Goal: Task Accomplishment & Management: Manage account settings

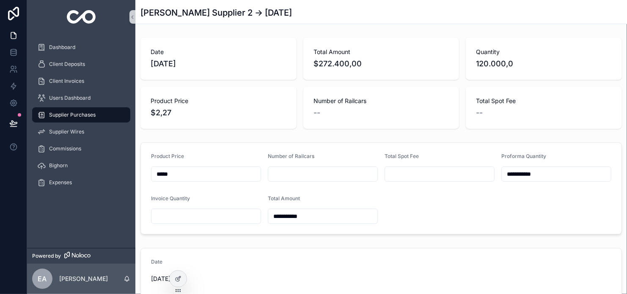
type input "**********"
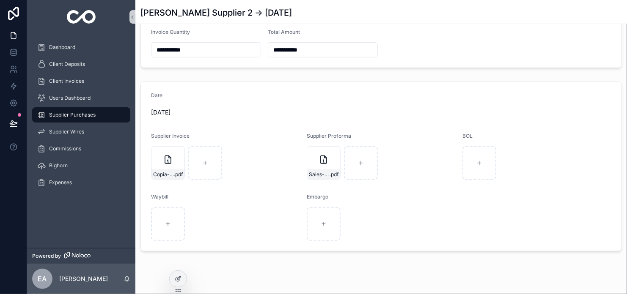
scroll to position [169, 0]
click at [165, 165] on div "Copia-de-ULSD-RAILCAR-INVOICE-4-CARS-AGS-6925 .pdf" at bounding box center [168, 161] width 34 height 34
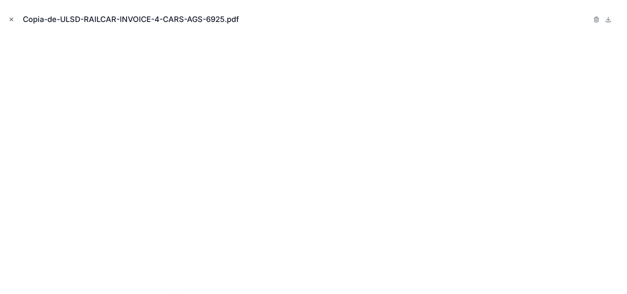
click at [10, 20] on icon "Close modal" at bounding box center [11, 19] width 3 height 3
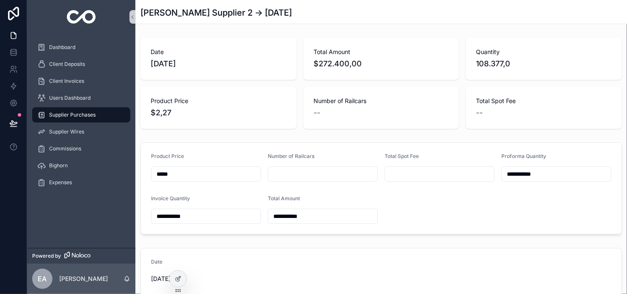
type input "*"
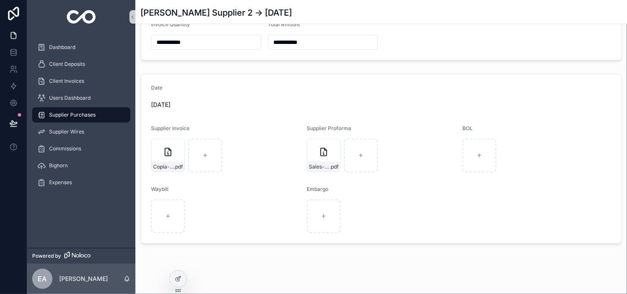
scroll to position [181, 0]
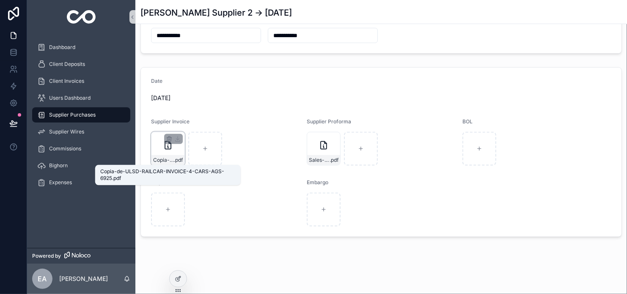
click at [170, 162] on span "Copia-de-ULSD-RAILCAR-INVOICE-4-CARS-AGS-6925" at bounding box center [163, 160] width 21 height 7
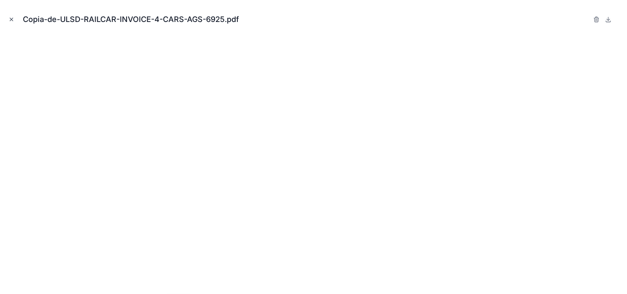
click at [12, 19] on icon "Close modal" at bounding box center [11, 19] width 6 height 6
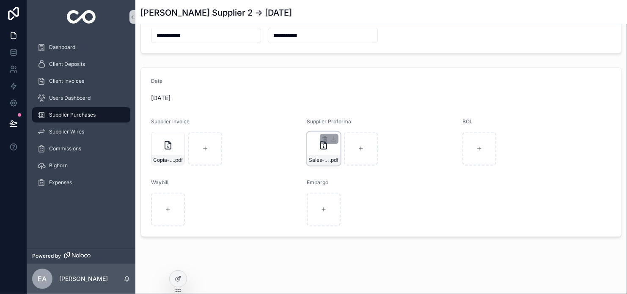
click at [321, 152] on div "Sales-Quote-Blue .pdf" at bounding box center [324, 149] width 34 height 34
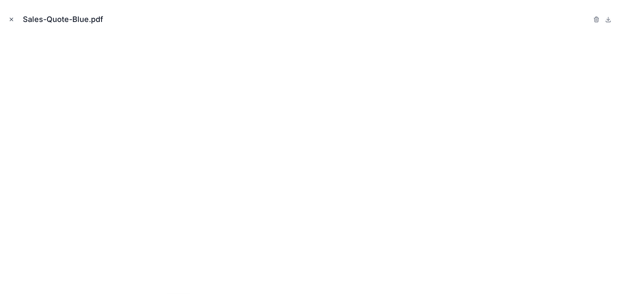
click at [10, 19] on icon "Close modal" at bounding box center [11, 19] width 6 height 6
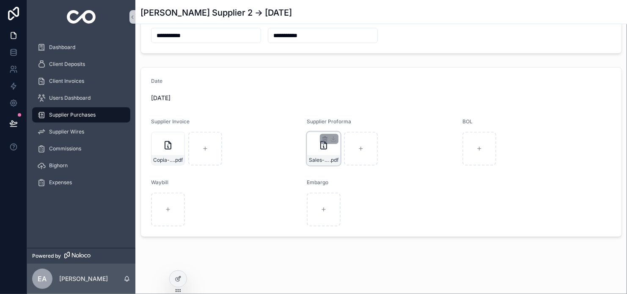
type input "*********"
click at [169, 156] on div "Copia-de-ULSD-RAILCAR-INVOICE-4-CARS-AGS-6925 .pdf" at bounding box center [167, 160] width 33 height 10
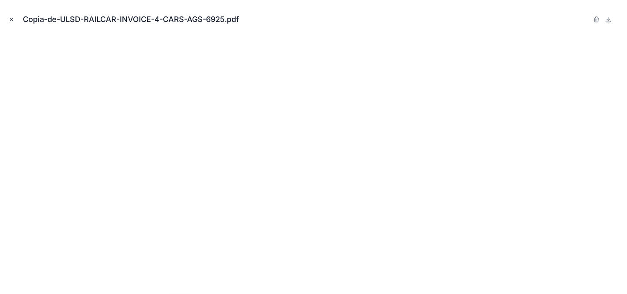
click at [11, 17] on icon "Close modal" at bounding box center [11, 19] width 6 height 6
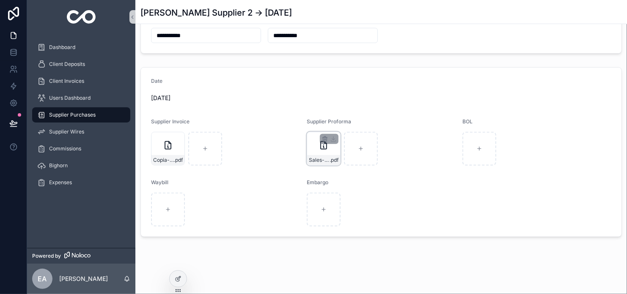
click at [318, 155] on div "Sales-Quote-Blue .pdf" at bounding box center [323, 160] width 33 height 10
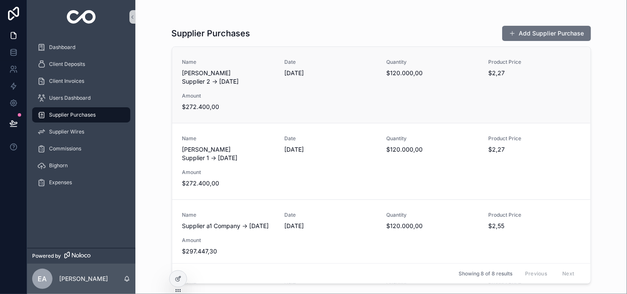
click at [340, 70] on span "[DATE]" at bounding box center [330, 73] width 92 height 8
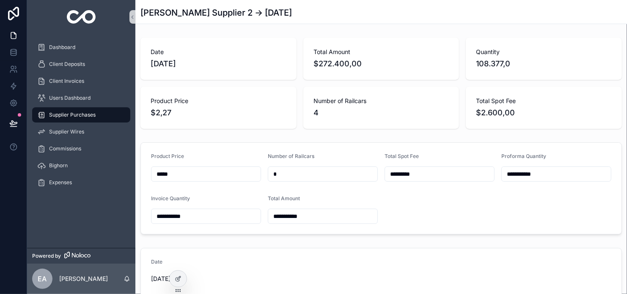
type input "**********"
click at [177, 281] on icon at bounding box center [178, 279] width 7 height 7
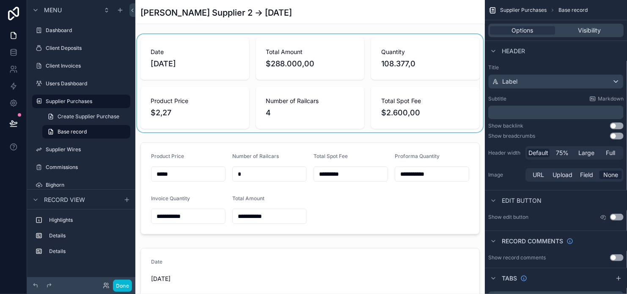
click at [288, 73] on div "scrollable content" at bounding box center [309, 83] width 349 height 98
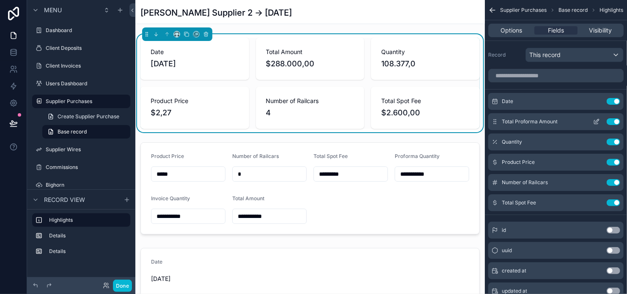
click at [614, 122] on button "Use setting" at bounding box center [614, 121] width 14 height 7
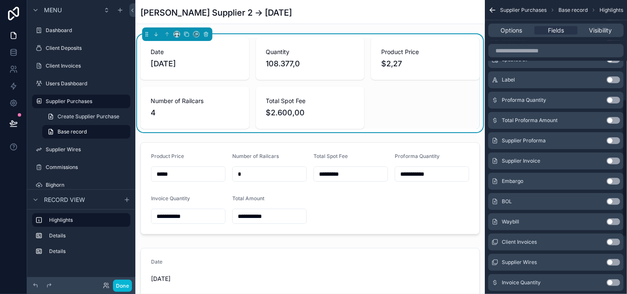
scroll to position [333, 0]
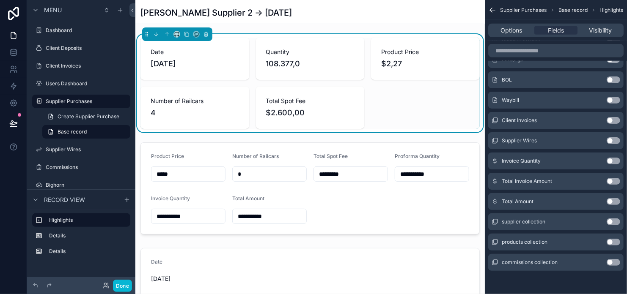
click at [615, 200] on button "Use setting" at bounding box center [614, 201] width 14 height 7
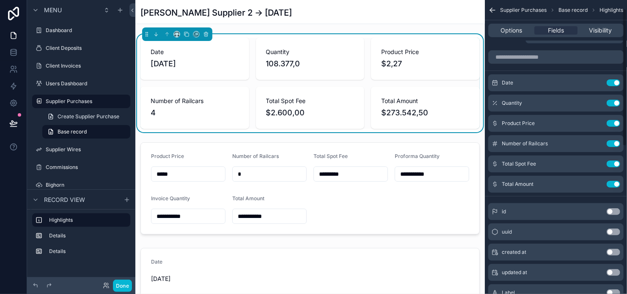
scroll to position [0, 0]
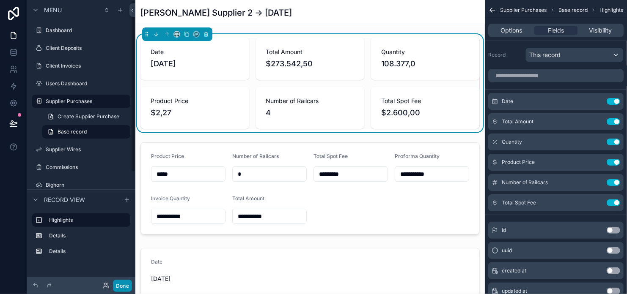
click at [122, 280] on button "Done" at bounding box center [122, 286] width 19 height 12
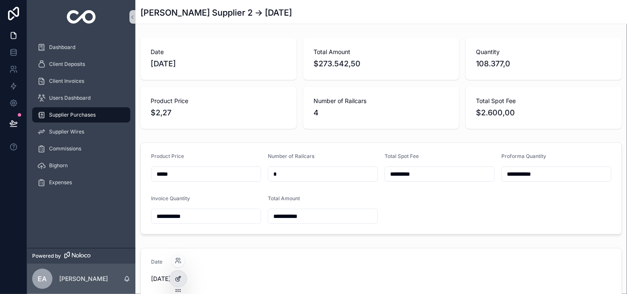
click at [179, 278] on icon at bounding box center [179, 277] width 1 height 1
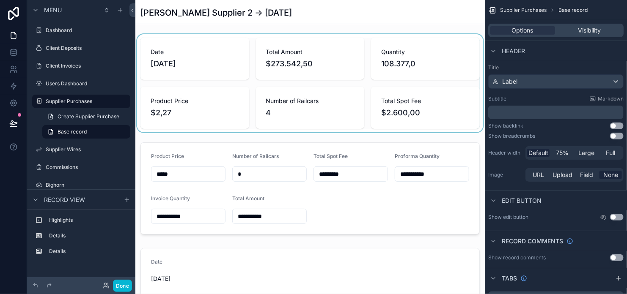
click at [344, 62] on div "scrollable content" at bounding box center [309, 83] width 349 height 98
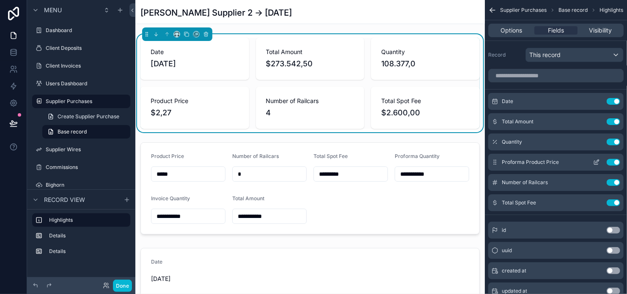
click at [610, 163] on button "Use setting" at bounding box center [614, 162] width 14 height 7
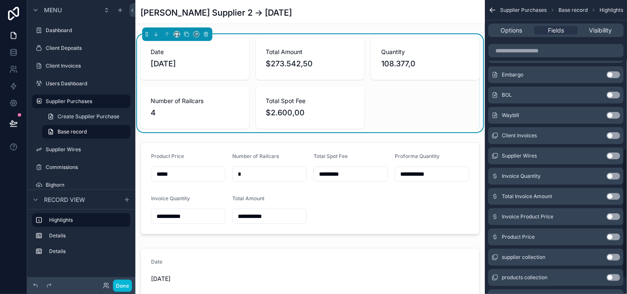
scroll to position [374, 0]
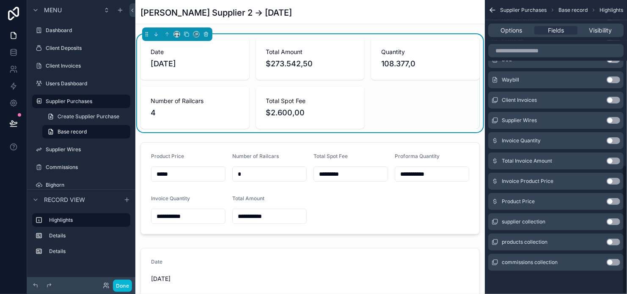
click at [613, 200] on button "Use setting" at bounding box center [614, 201] width 14 height 7
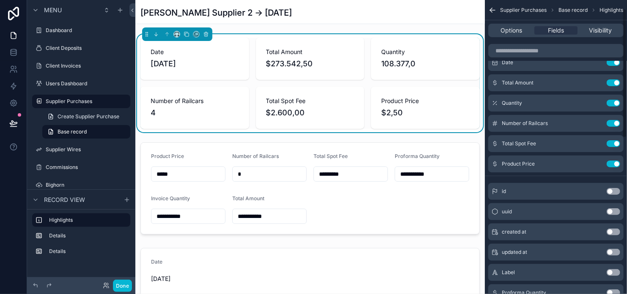
scroll to position [0, 0]
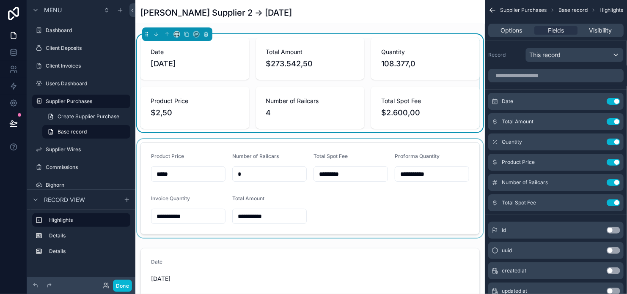
click at [324, 206] on div "scrollable content" at bounding box center [309, 188] width 349 height 99
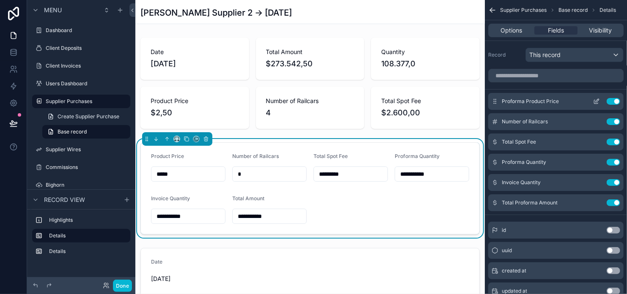
click at [594, 104] on icon "scrollable content" at bounding box center [596, 101] width 7 height 7
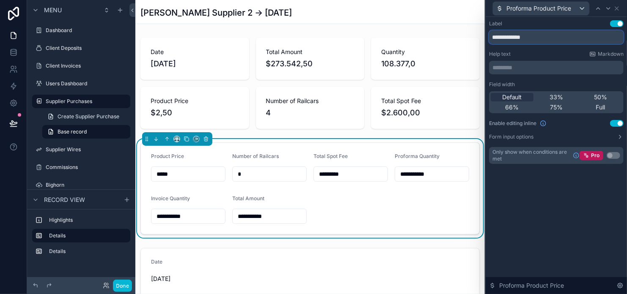
click at [491, 39] on input "**********" at bounding box center [556, 37] width 135 height 14
type input "**********"
click at [615, 9] on icon at bounding box center [616, 8] width 3 height 3
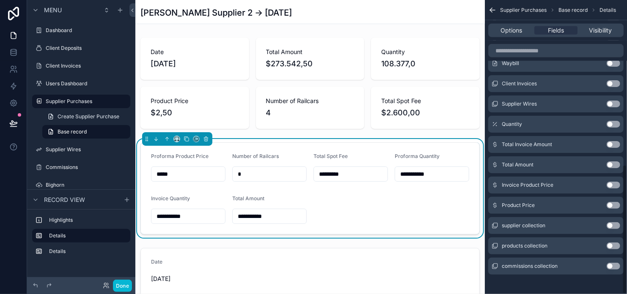
scroll to position [374, 0]
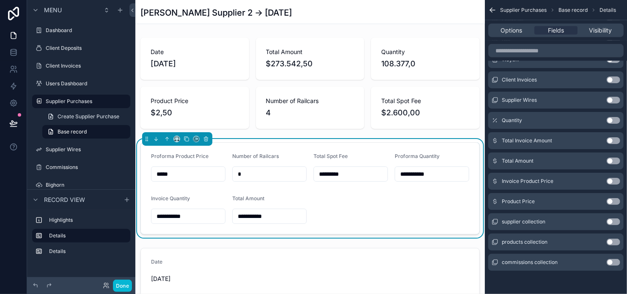
click at [612, 181] on button "Use setting" at bounding box center [614, 181] width 14 height 7
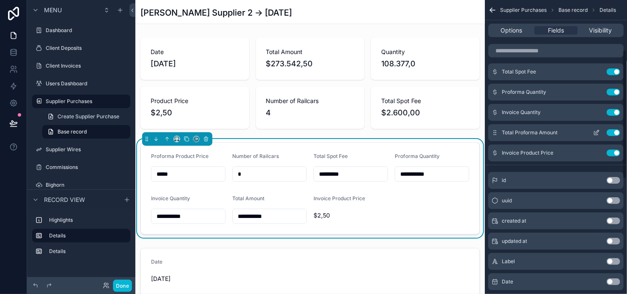
scroll to position [0, 0]
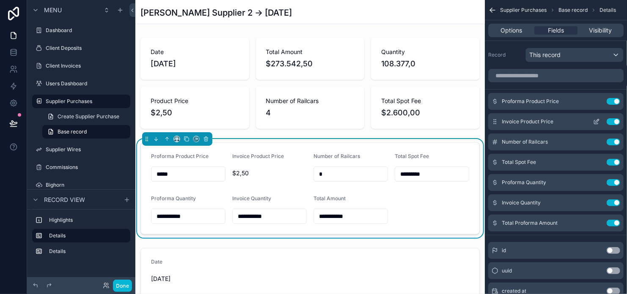
click at [597, 124] on icon "scrollable content" at bounding box center [596, 121] width 7 height 7
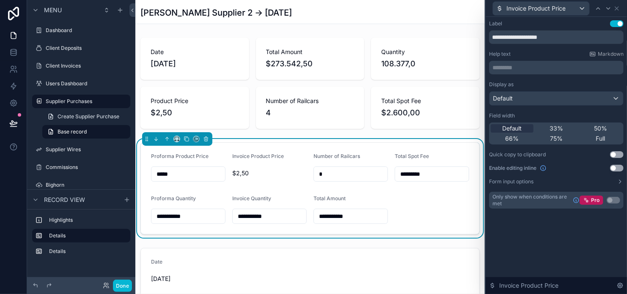
click at [617, 168] on button "Use setting" at bounding box center [617, 168] width 14 height 7
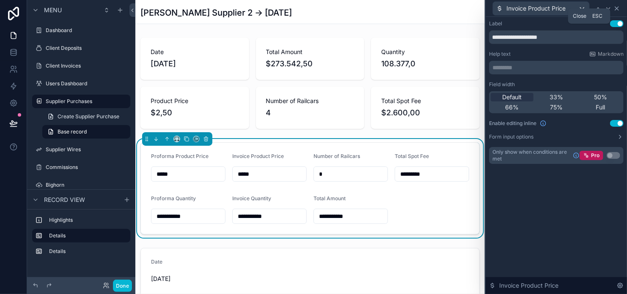
click at [617, 8] on icon at bounding box center [616, 8] width 3 height 3
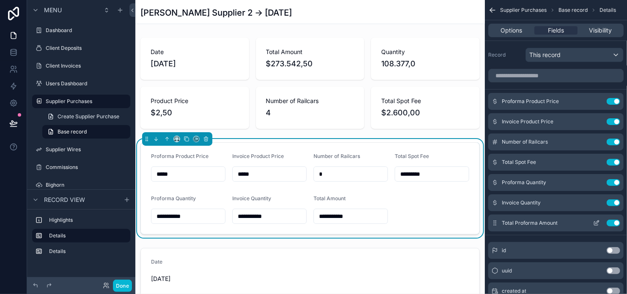
click at [593, 224] on icon "scrollable content" at bounding box center [596, 223] width 7 height 7
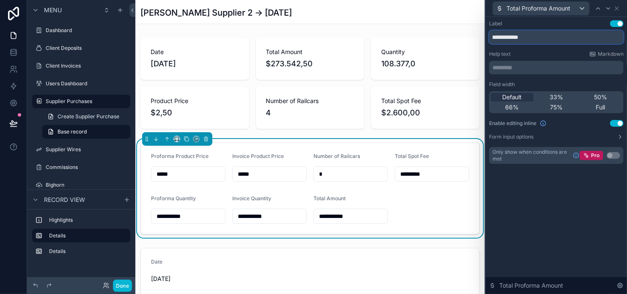
click at [493, 40] on input "**********" at bounding box center [556, 37] width 135 height 14
type input "**********"
click at [619, 8] on icon at bounding box center [616, 8] width 7 height 7
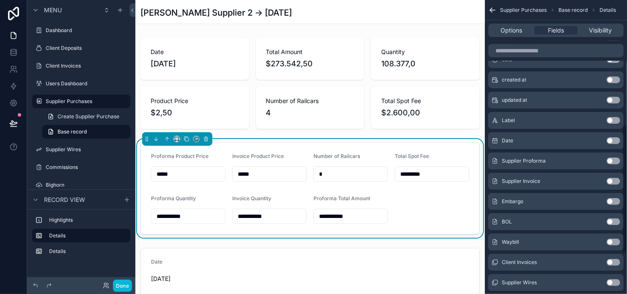
scroll to position [374, 0]
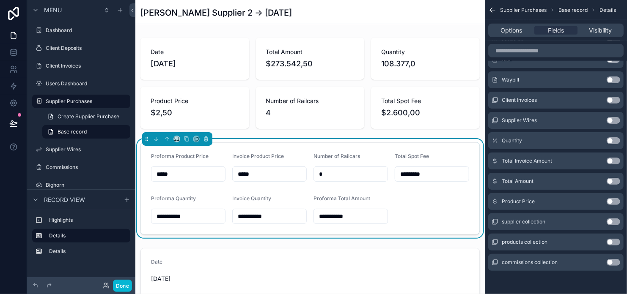
click at [615, 160] on button "Use setting" at bounding box center [614, 161] width 14 height 7
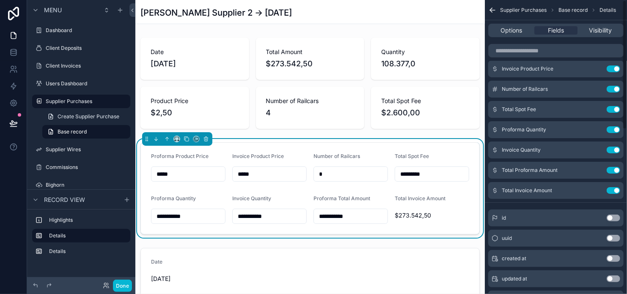
scroll to position [0, 0]
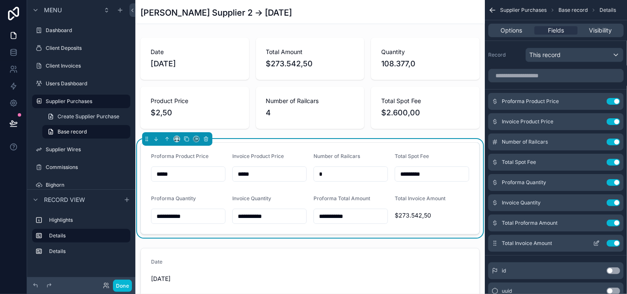
click at [597, 241] on icon "scrollable content" at bounding box center [596, 243] width 7 height 7
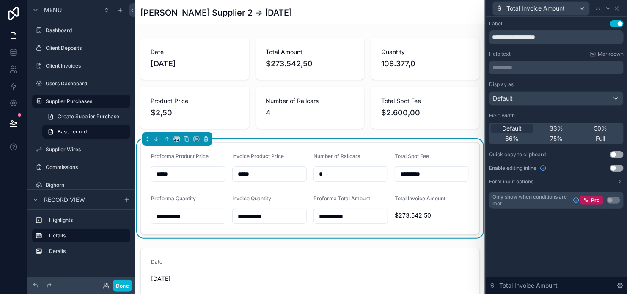
click at [617, 167] on button "Use setting" at bounding box center [617, 168] width 14 height 7
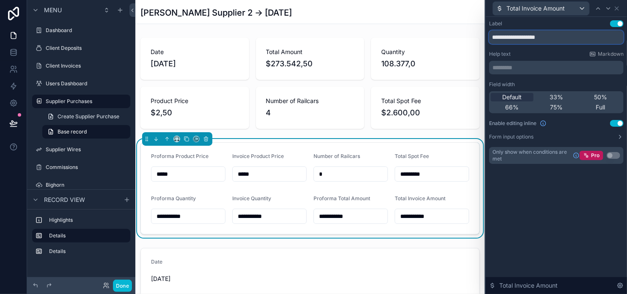
drag, startPoint x: 507, startPoint y: 39, endPoint x: 485, endPoint y: 31, distance: 23.4
click at [486, 31] on div "**********" at bounding box center [556, 100] width 141 height 167
type input "**********"
click at [616, 7] on icon at bounding box center [616, 8] width 3 height 3
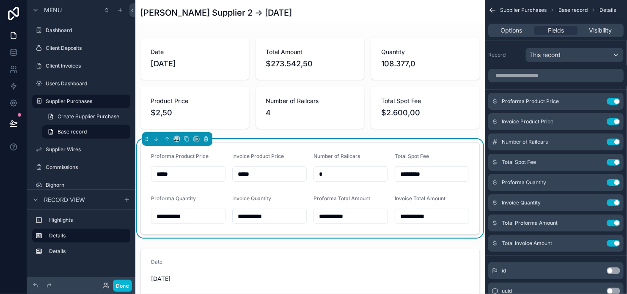
click at [508, 57] on label "Record" at bounding box center [505, 55] width 34 height 7
click at [125, 285] on button "Done" at bounding box center [122, 286] width 19 height 12
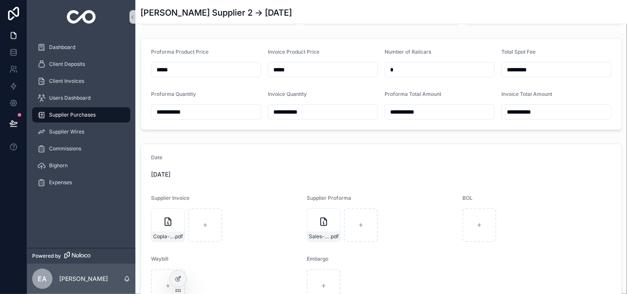
scroll to position [169, 0]
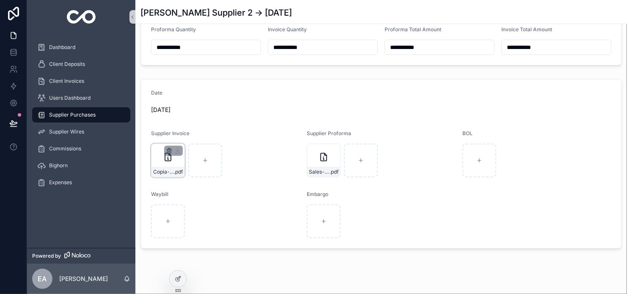
click at [167, 151] on icon "scrollable content" at bounding box center [169, 151] width 7 height 7
click at [184, 137] on icon "scrollable content" at bounding box center [187, 135] width 7 height 7
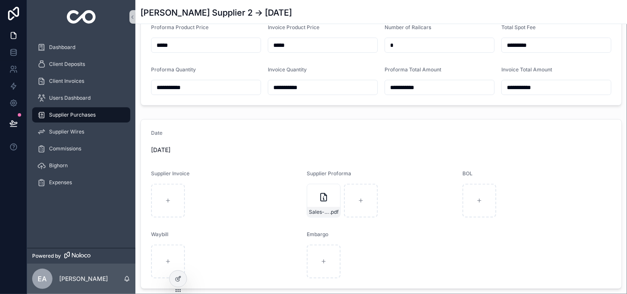
scroll to position [0, 0]
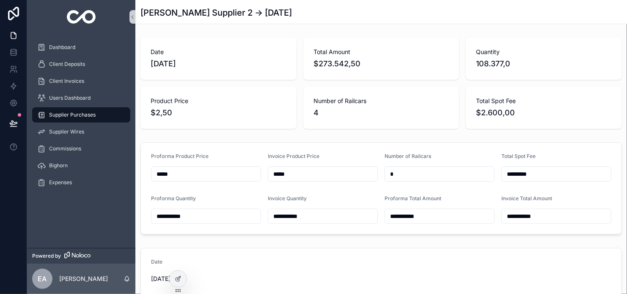
click at [420, 176] on input "*" at bounding box center [439, 174] width 109 height 12
click at [365, 137] on div "**********" at bounding box center [380, 227] width 491 height 387
type input "*****"
click at [67, 101] on span "Users Dashboard" at bounding box center [69, 98] width 41 height 7
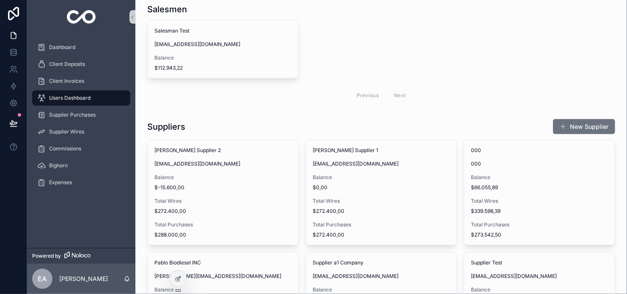
scroll to position [313, 0]
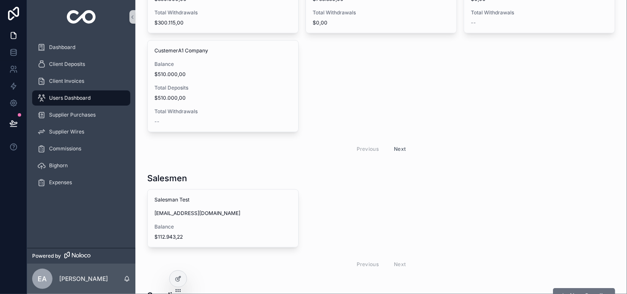
click at [172, 283] on div at bounding box center [178, 279] width 17 height 16
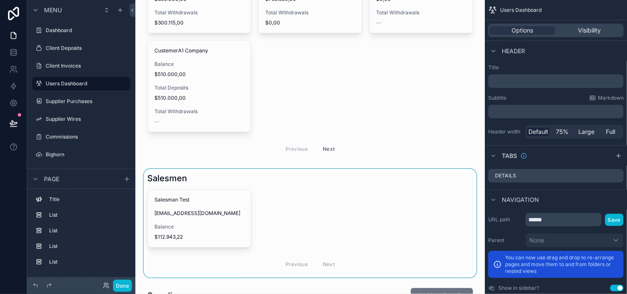
click at [231, 190] on div "scrollable content" at bounding box center [310, 223] width 336 height 109
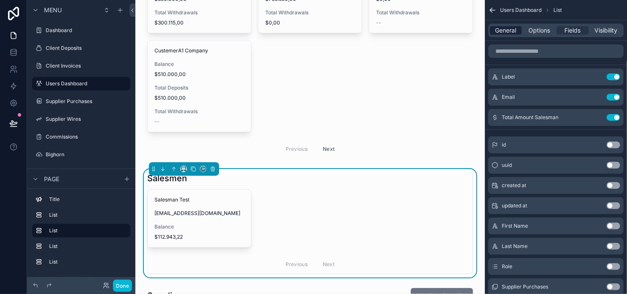
click at [505, 31] on span "General" at bounding box center [505, 30] width 21 height 8
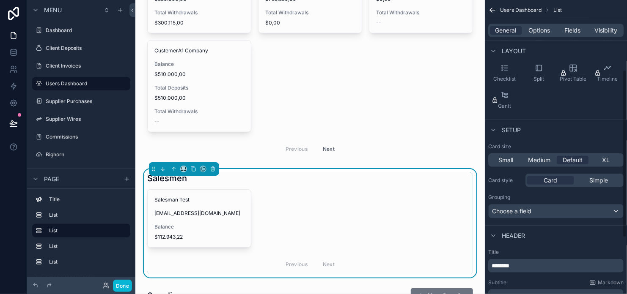
scroll to position [127, 0]
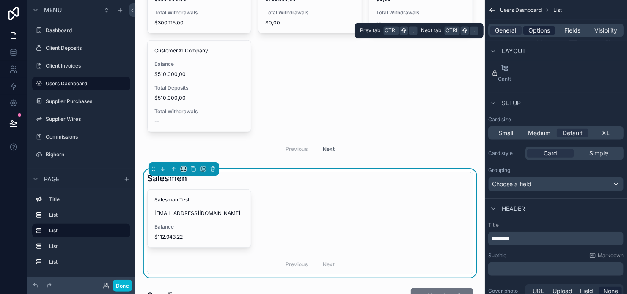
click at [543, 31] on span "Options" at bounding box center [539, 30] width 22 height 8
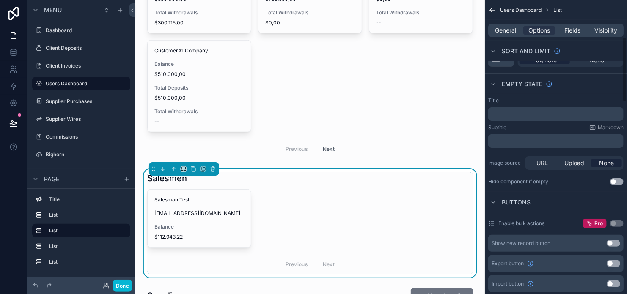
scroll to position [169, 0]
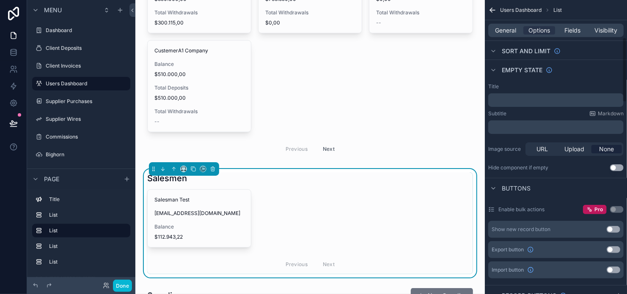
click at [616, 228] on button "Use setting" at bounding box center [614, 229] width 14 height 7
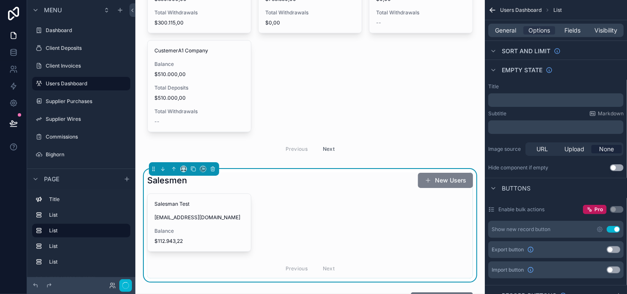
click at [438, 178] on button "New Users" at bounding box center [445, 180] width 55 height 15
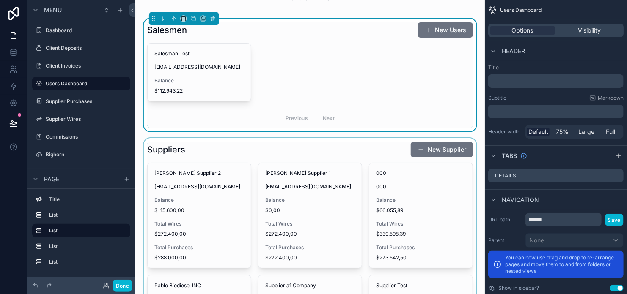
scroll to position [465, 0]
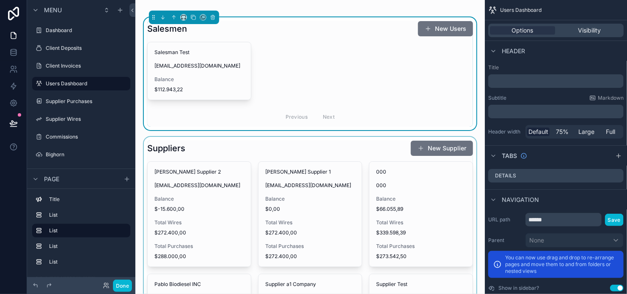
click at [426, 146] on div "scrollable content" at bounding box center [310, 277] width 336 height 280
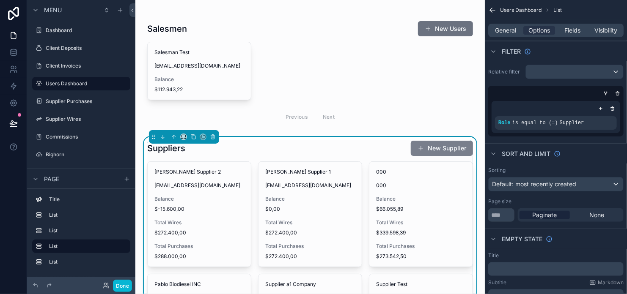
click at [432, 148] on button "New Supplier" at bounding box center [442, 148] width 62 height 15
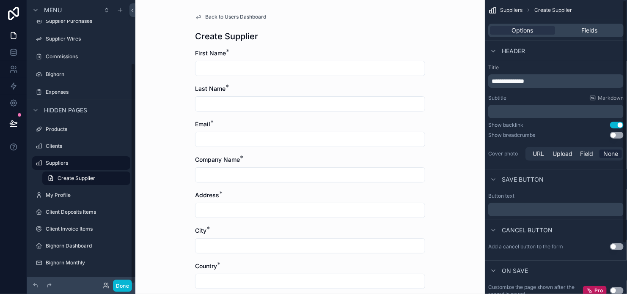
click at [619, 126] on button "Use setting" at bounding box center [617, 125] width 14 height 7
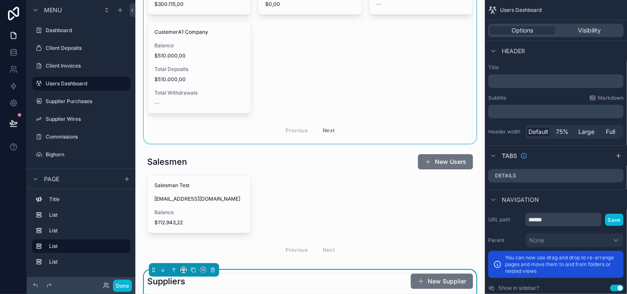
scroll to position [338, 0]
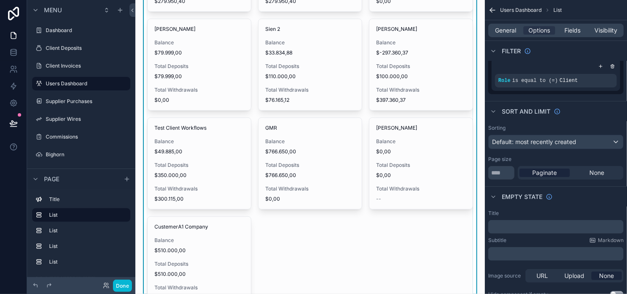
scroll to position [169, 0]
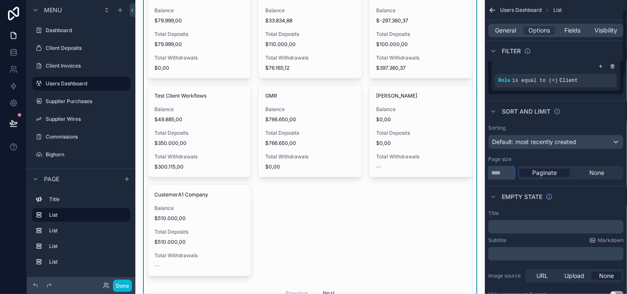
drag, startPoint x: 499, startPoint y: 176, endPoint x: 489, endPoint y: 174, distance: 10.4
click at [489, 174] on input "**" at bounding box center [501, 173] width 26 height 14
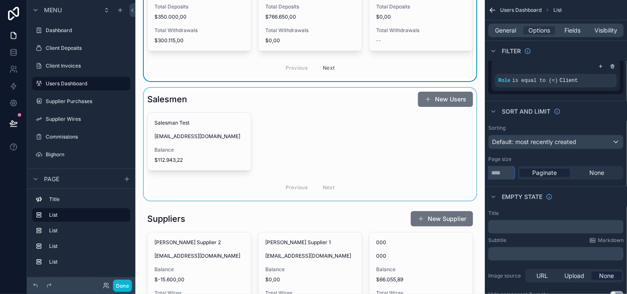
scroll to position [296, 0]
type input "*"
click at [281, 115] on div "scrollable content" at bounding box center [310, 144] width 336 height 113
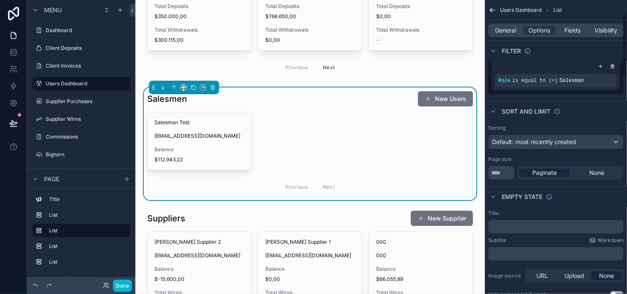
scroll to position [211, 0]
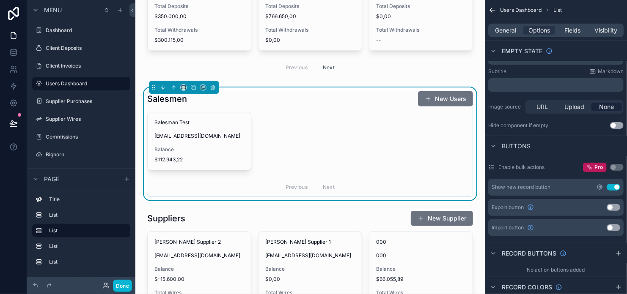
click at [600, 187] on icon "scrollable content" at bounding box center [599, 187] width 7 height 7
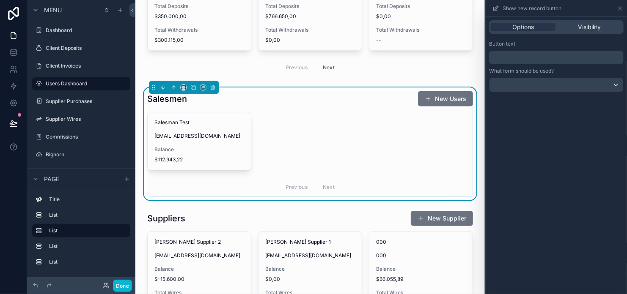
click at [538, 54] on p "﻿" at bounding box center [556, 57] width 129 height 10
click at [538, 217] on div "**********" at bounding box center [556, 155] width 141 height 277
click at [119, 11] on icon "scrollable content" at bounding box center [120, 10] width 7 height 7
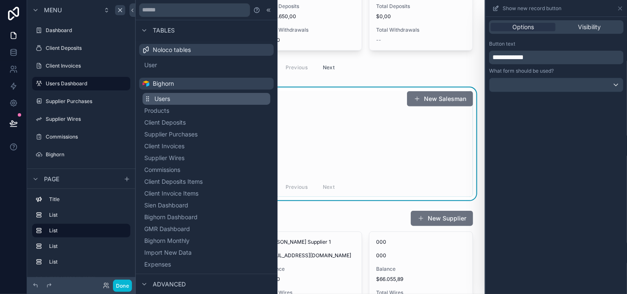
click at [198, 99] on button "Users" at bounding box center [207, 99] width 128 height 12
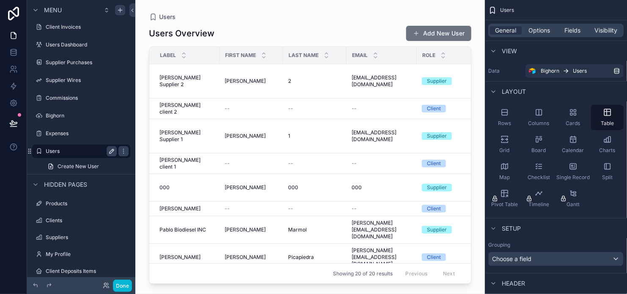
click at [108, 150] on button "scrollable content" at bounding box center [112, 151] width 10 height 10
type input "*"
type input "********"
click at [110, 149] on icon "scrollable content" at bounding box center [111, 151] width 7 height 7
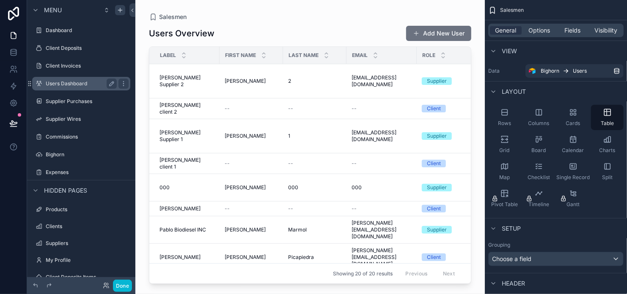
click at [66, 84] on label "Users Dashboard" at bounding box center [80, 83] width 68 height 7
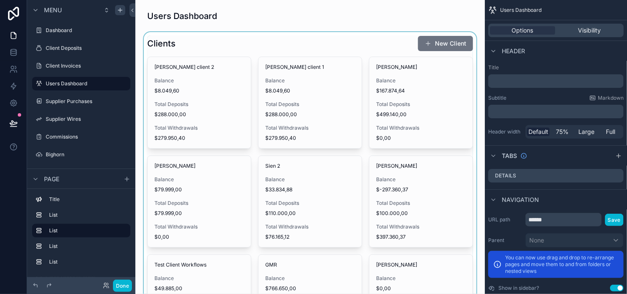
scroll to position [211, 0]
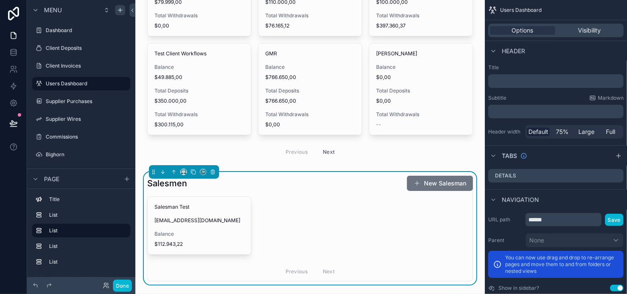
click at [316, 195] on div "Salesmen New Salesman Salesman Test [EMAIL_ADDRESS][DOMAIN_NAME] Balance $112.9…" at bounding box center [310, 229] width 326 height 106
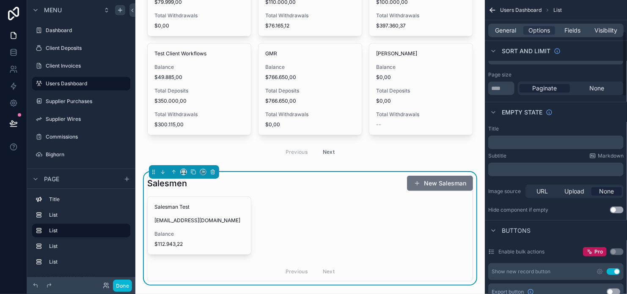
scroll to position [169, 0]
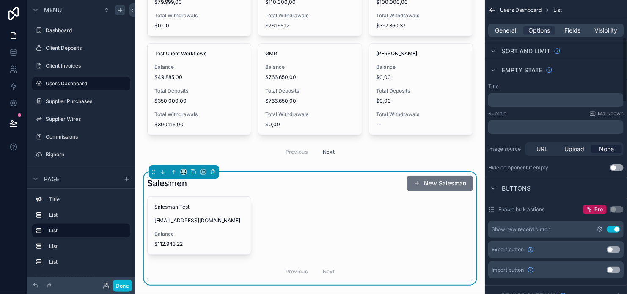
click at [597, 229] on icon "scrollable content" at bounding box center [599, 229] width 5 height 5
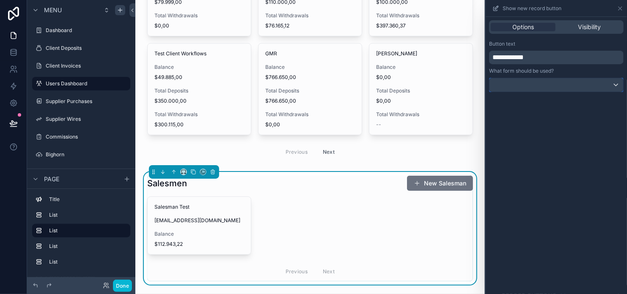
click at [550, 87] on div at bounding box center [556, 85] width 134 height 14
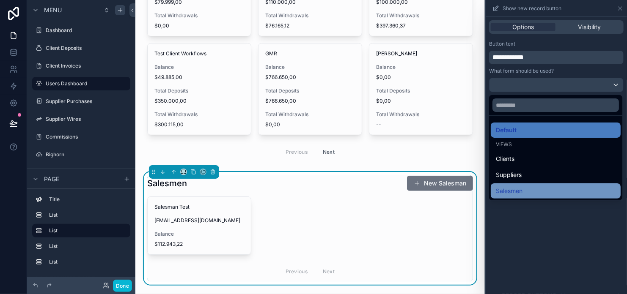
click at [541, 186] on div "Salesmen" at bounding box center [556, 191] width 120 height 10
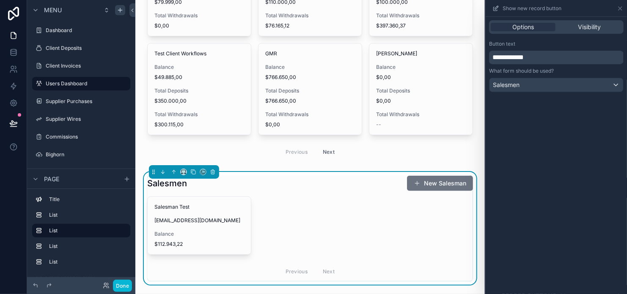
click at [592, 181] on div "**********" at bounding box center [556, 155] width 141 height 277
click at [620, 11] on icon at bounding box center [620, 8] width 7 height 7
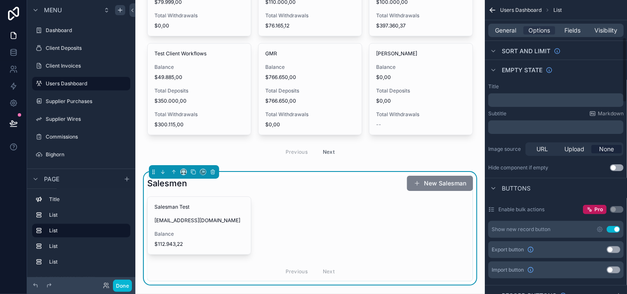
click at [432, 183] on button "New Salesman" at bounding box center [440, 183] width 66 height 15
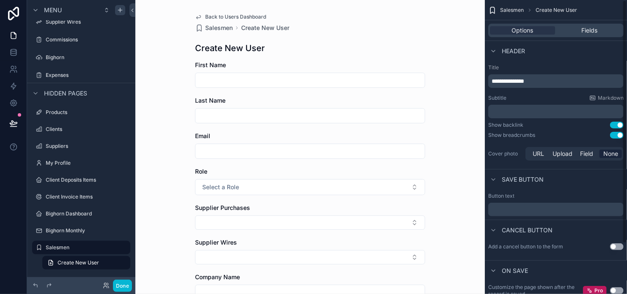
click at [614, 126] on button "Use setting" at bounding box center [617, 125] width 14 height 7
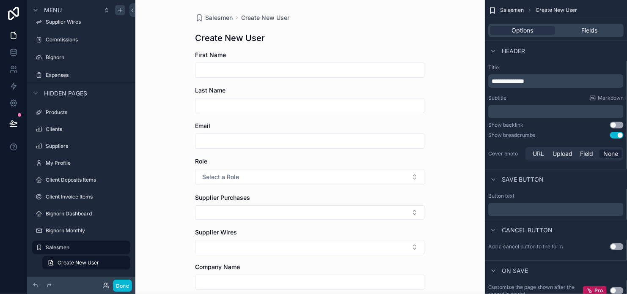
click at [619, 133] on button "Use setting" at bounding box center [617, 135] width 14 height 7
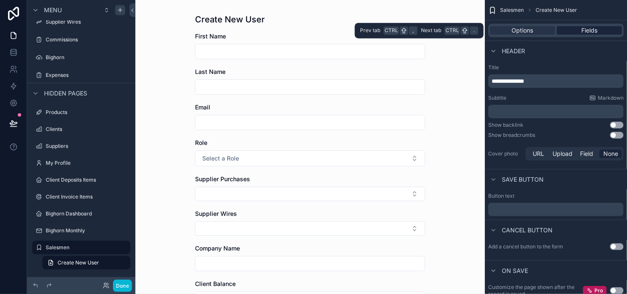
click at [593, 31] on span "Fields" at bounding box center [589, 30] width 16 height 8
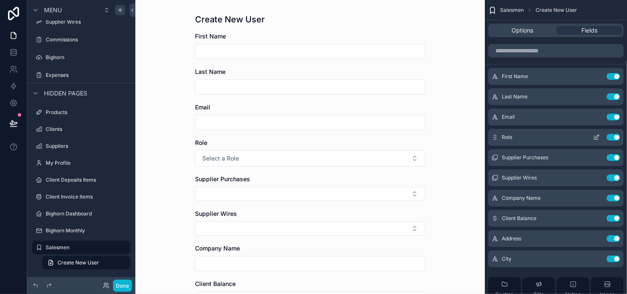
click at [600, 133] on div "Role Use setting" at bounding box center [555, 137] width 135 height 17
click at [599, 138] on icon "scrollable content" at bounding box center [596, 137] width 7 height 7
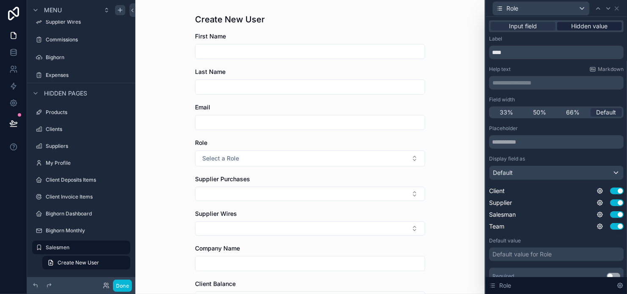
click at [597, 24] on span "Hidden value" at bounding box center [589, 26] width 36 height 8
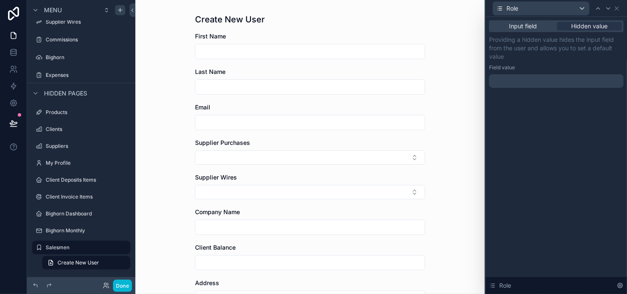
click at [504, 80] on div at bounding box center [556, 81] width 135 height 14
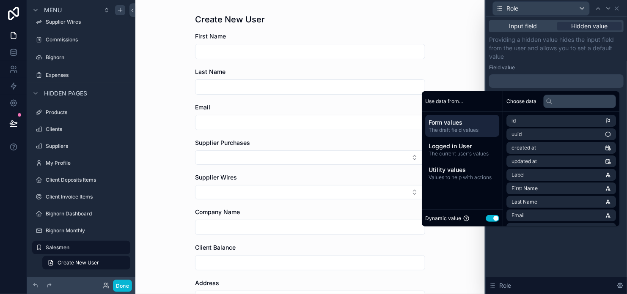
click at [489, 220] on button "Use setting" at bounding box center [493, 218] width 14 height 7
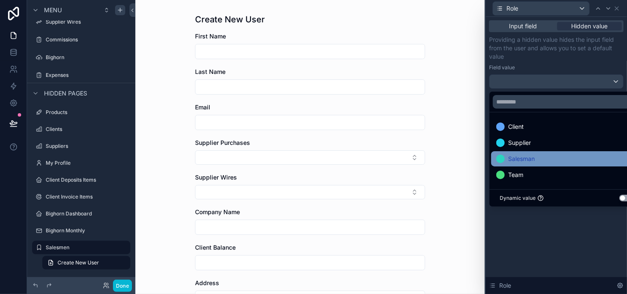
click at [530, 156] on span "Salesman" at bounding box center [521, 159] width 27 height 10
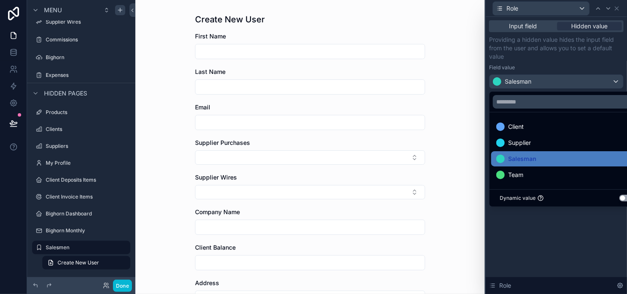
click at [567, 232] on div "Input field Hidden value Providing a hidden value hides the input field from th…" at bounding box center [556, 155] width 141 height 277
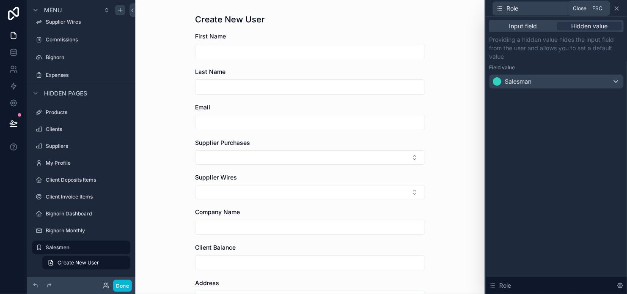
click at [617, 6] on icon at bounding box center [616, 8] width 7 height 7
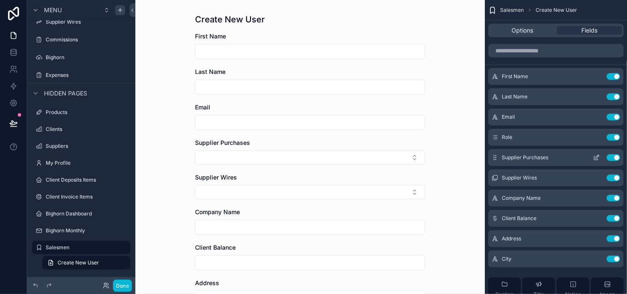
click at [613, 156] on button "Use setting" at bounding box center [614, 157] width 14 height 7
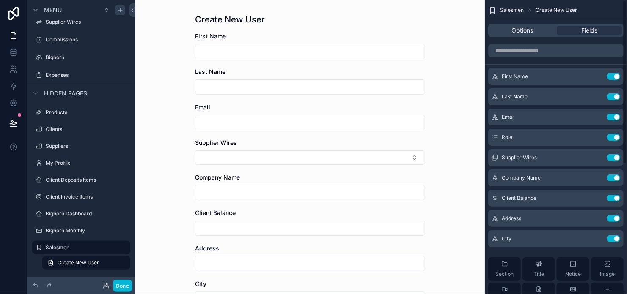
click at [613, 156] on button "Use setting" at bounding box center [614, 157] width 14 height 7
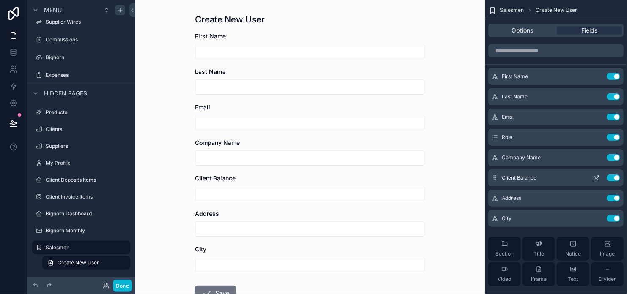
click at [609, 178] on button "Use setting" at bounding box center [614, 178] width 14 height 7
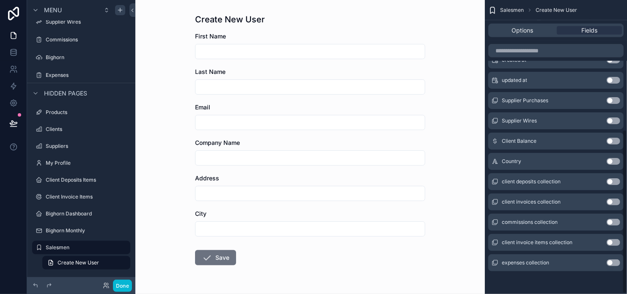
scroll to position [232, 0]
click at [613, 162] on button "Use setting" at bounding box center [614, 161] width 14 height 7
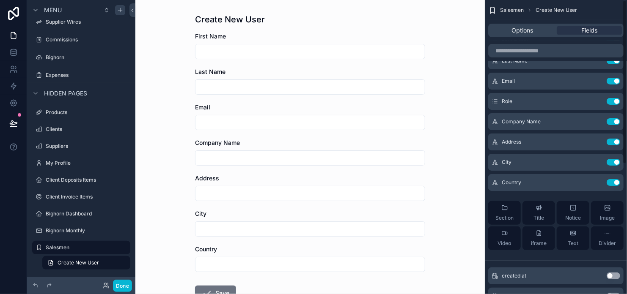
scroll to position [0, 0]
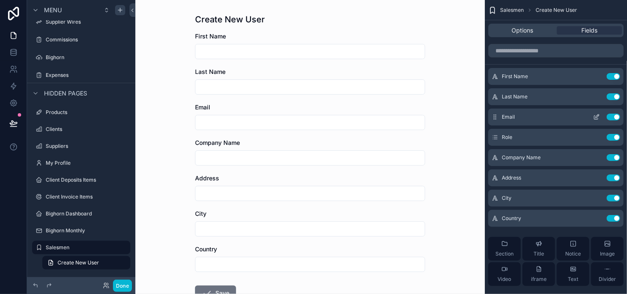
click at [596, 118] on icon "scrollable content" at bounding box center [597, 116] width 3 height 3
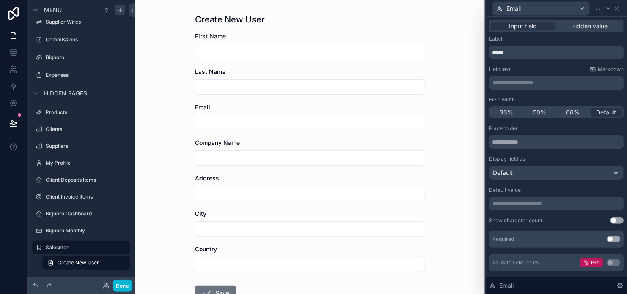
scroll to position [21, 0]
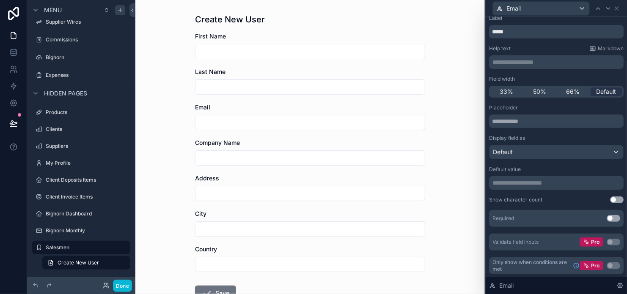
click at [608, 217] on button "Use setting" at bounding box center [614, 218] width 14 height 7
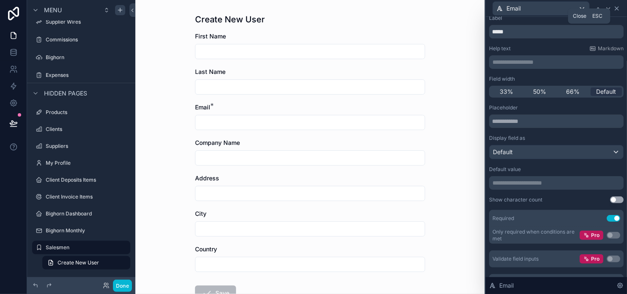
click at [616, 9] on icon at bounding box center [616, 8] width 7 height 7
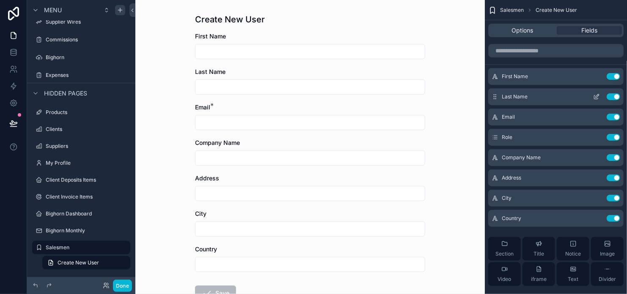
click at [597, 97] on icon "scrollable content" at bounding box center [597, 95] width 3 height 3
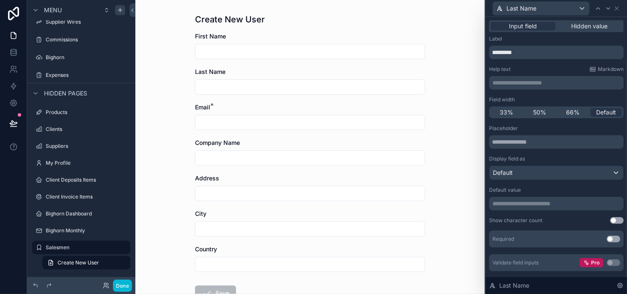
click at [608, 239] on button "Use setting" at bounding box center [614, 239] width 14 height 7
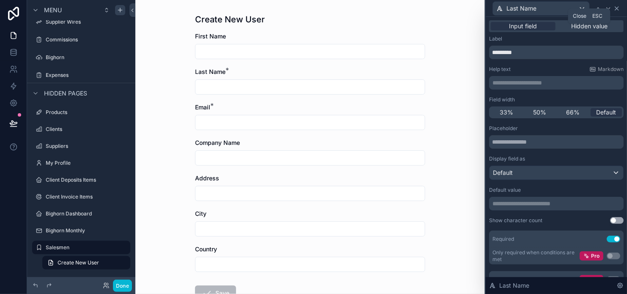
click at [617, 10] on icon at bounding box center [616, 8] width 7 height 7
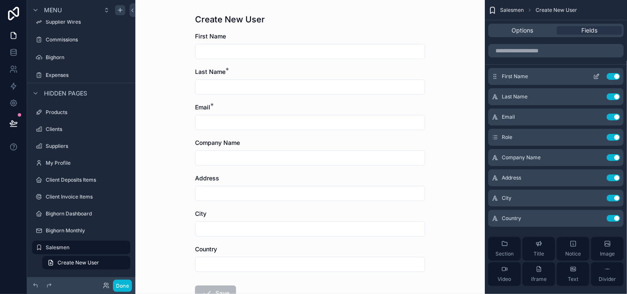
click at [600, 77] on icon "scrollable content" at bounding box center [596, 76] width 7 height 7
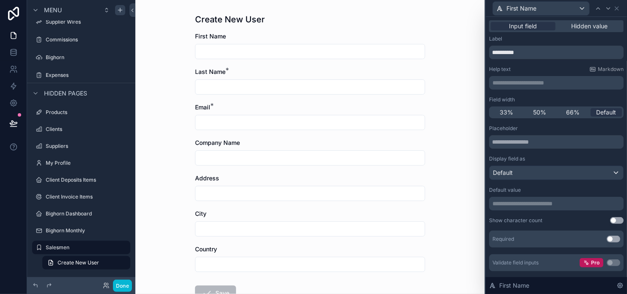
click at [607, 237] on button "Use setting" at bounding box center [614, 239] width 14 height 7
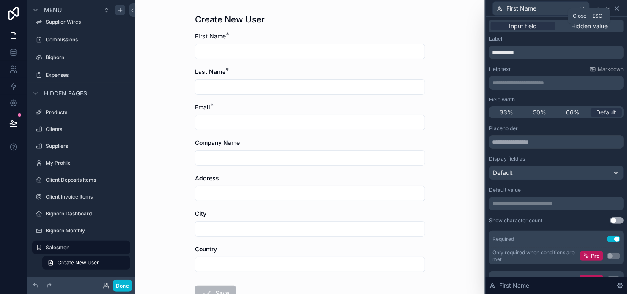
click at [614, 9] on icon at bounding box center [616, 8] width 7 height 7
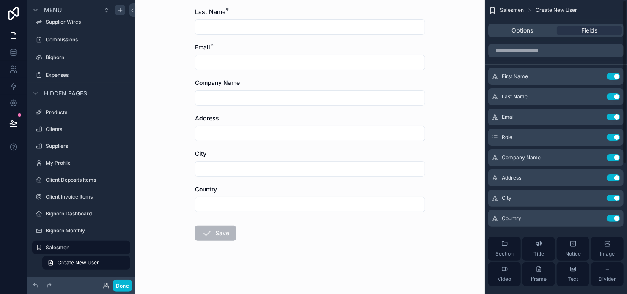
scroll to position [61, 0]
click at [458, 143] on div "Create New User First Name * Last Name * Email * Company Name Address City Coun…" at bounding box center [309, 86] width 349 height 294
click at [216, 235] on span "Save" at bounding box center [215, 234] width 41 height 8
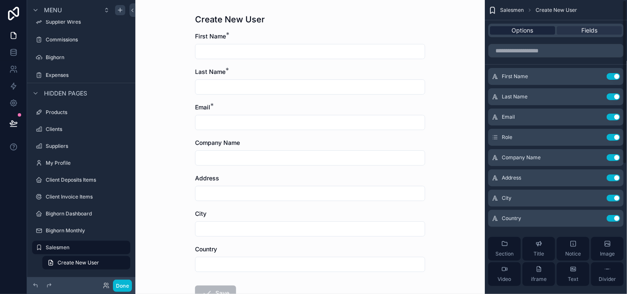
click at [519, 33] on span "Options" at bounding box center [523, 30] width 22 height 8
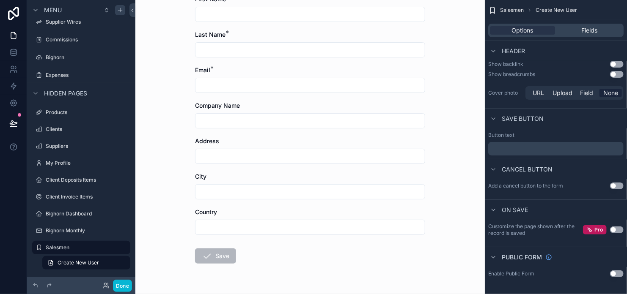
scroll to position [61, 0]
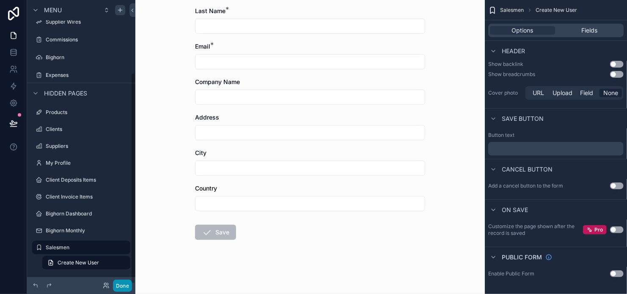
click at [121, 289] on button "Done" at bounding box center [122, 286] width 19 height 12
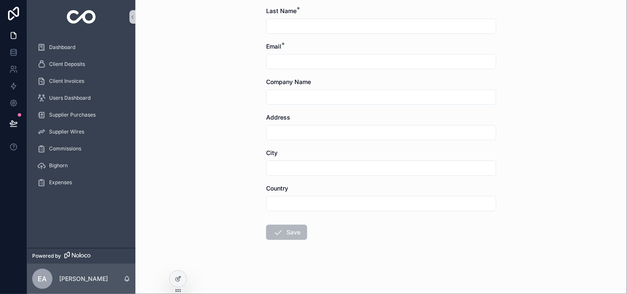
scroll to position [0, 0]
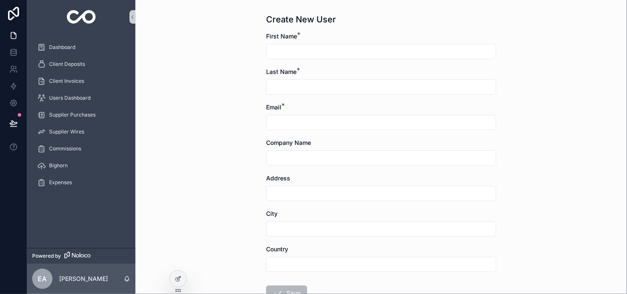
click at [305, 56] on input "scrollable content" at bounding box center [380, 52] width 229 height 12
type input "****"
click at [333, 93] on input "scrollable content" at bounding box center [380, 87] width 229 height 12
type input "********"
click at [330, 124] on input "scrollable content" at bounding box center [380, 123] width 229 height 12
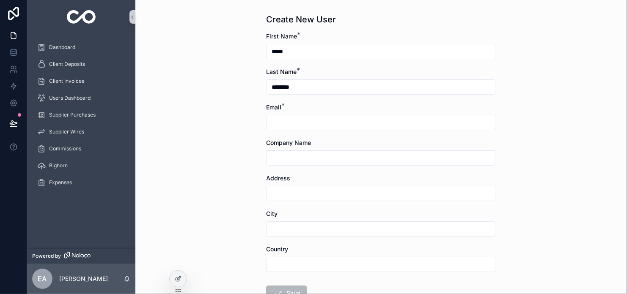
type input "*"
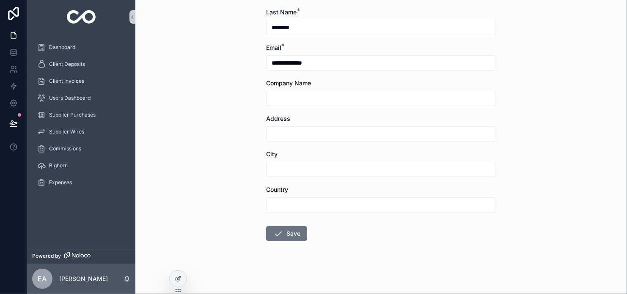
scroll to position [61, 0]
type input "**********"
click at [284, 231] on button "Save" at bounding box center [286, 232] width 41 height 15
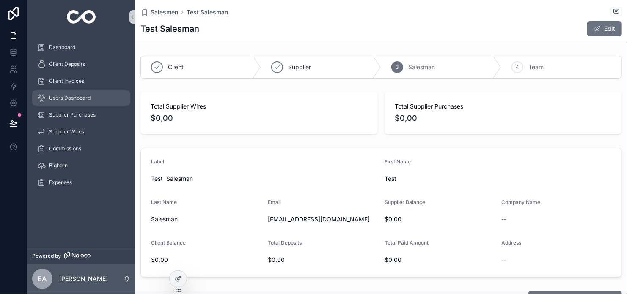
click at [75, 99] on span "Users Dashboard" at bounding box center [69, 98] width 41 height 7
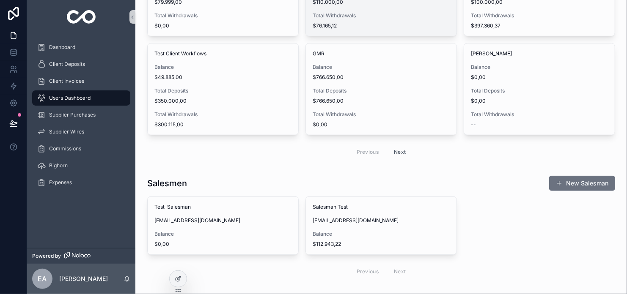
scroll to position [338, 0]
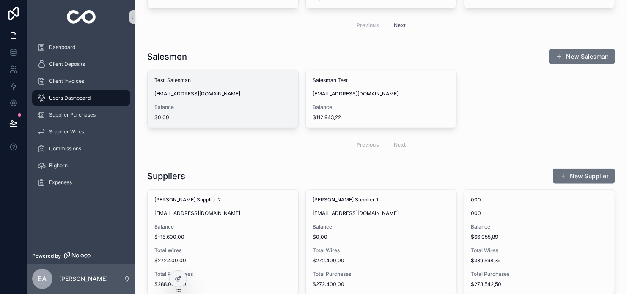
click at [208, 91] on span "[EMAIL_ADDRESS][DOMAIN_NAME]" at bounding box center [222, 94] width 137 height 7
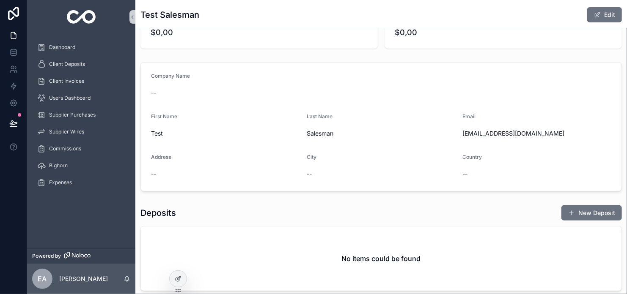
scroll to position [169, 0]
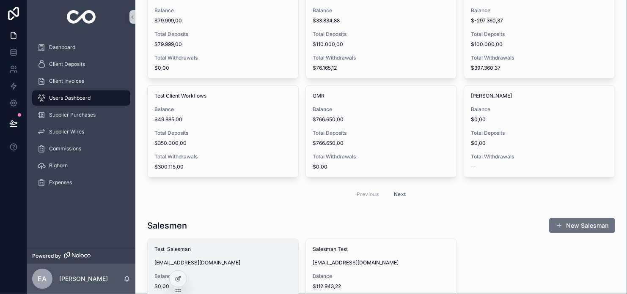
scroll to position [254, 0]
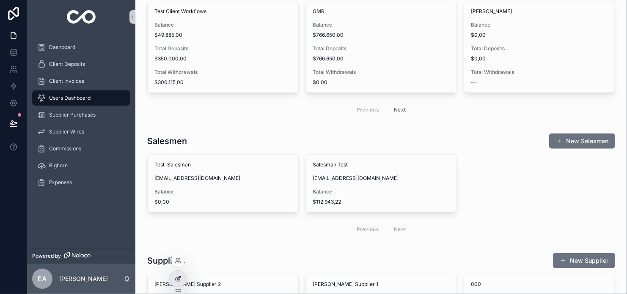
click at [178, 279] on icon at bounding box center [178, 279] width 7 height 7
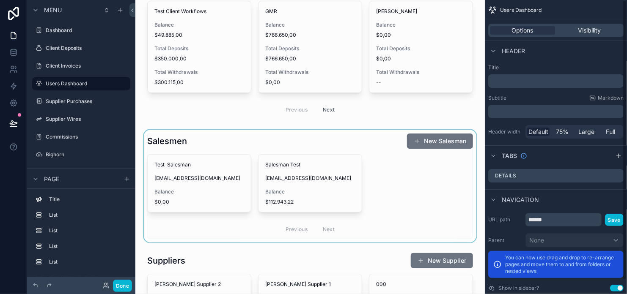
click at [342, 149] on div "scrollable content" at bounding box center [310, 186] width 336 height 113
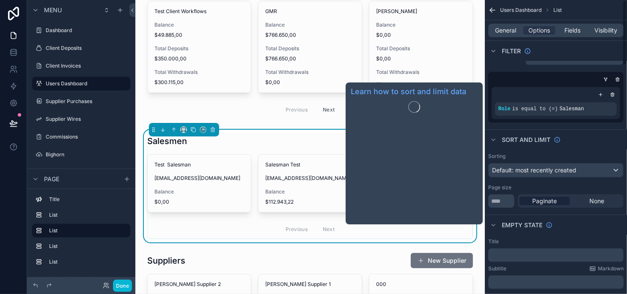
scroll to position [0, 0]
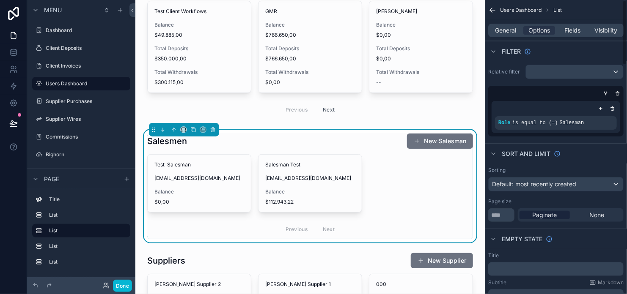
click at [496, 24] on div "General Options Fields Visibility" at bounding box center [555, 31] width 135 height 14
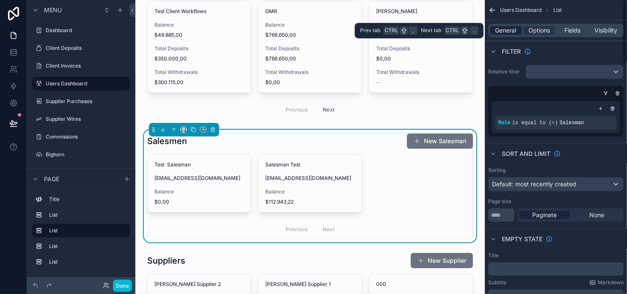
click at [502, 30] on span "General" at bounding box center [505, 30] width 21 height 8
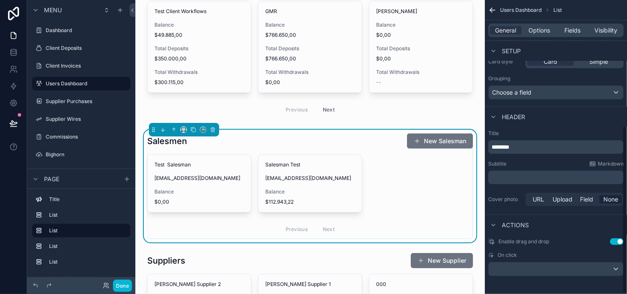
scroll to position [220, 0]
click at [615, 268] on div "scrollable content" at bounding box center [556, 268] width 135 height 14
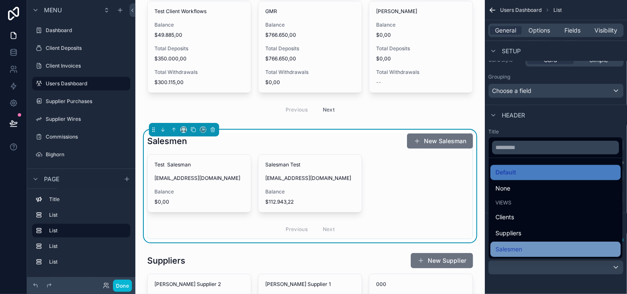
click at [558, 250] on div "Salesmen" at bounding box center [555, 249] width 120 height 10
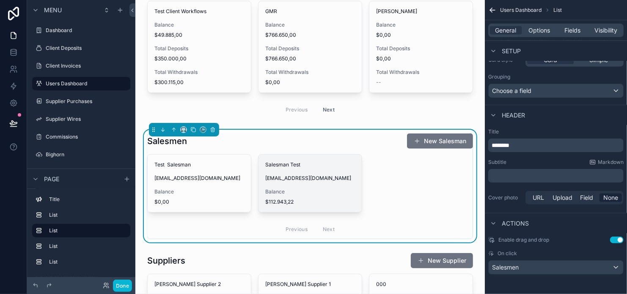
click at [289, 181] on div "Salesman Test [EMAIL_ADDRESS][DOMAIN_NAME] Balance $112.943,22" at bounding box center [309, 184] width 103 height 58
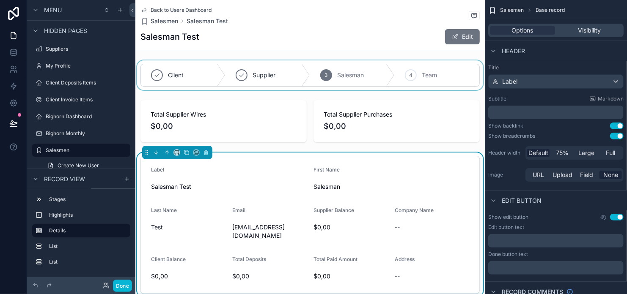
click at [433, 64] on div "scrollable content" at bounding box center [309, 75] width 349 height 30
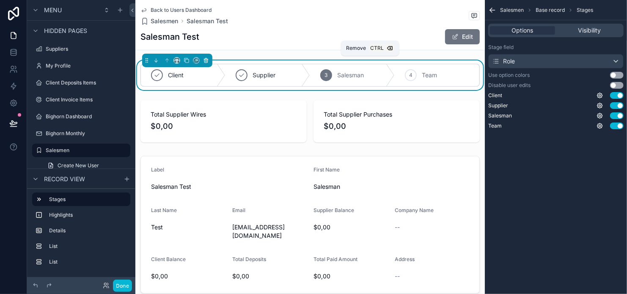
click at [206, 61] on icon "scrollable content" at bounding box center [206, 61] width 0 height 2
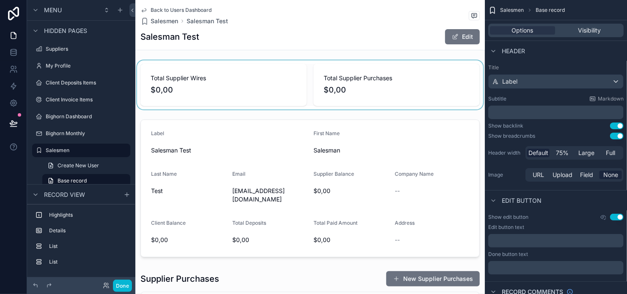
click at [215, 73] on div "scrollable content" at bounding box center [309, 84] width 349 height 49
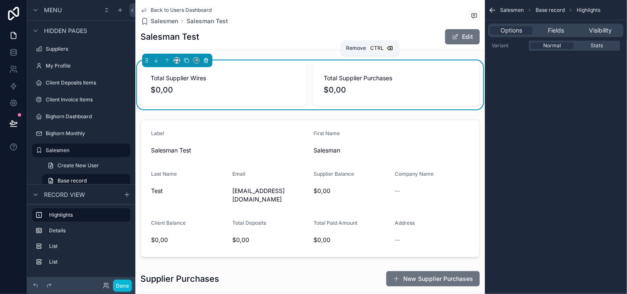
click at [206, 60] on icon "scrollable content" at bounding box center [206, 61] width 6 height 6
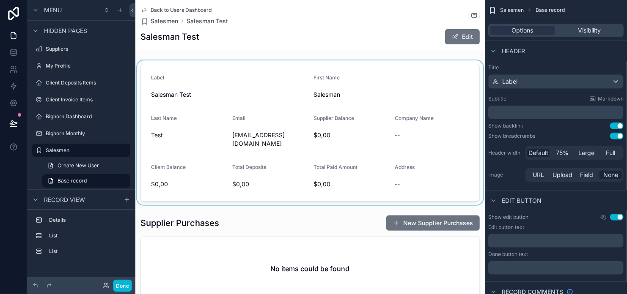
click at [223, 82] on div "scrollable content" at bounding box center [309, 132] width 349 height 145
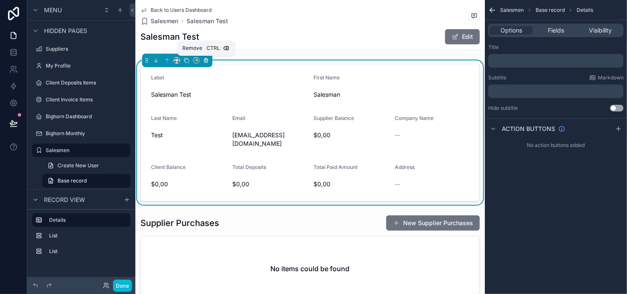
click at [204, 58] on icon "scrollable content" at bounding box center [206, 61] width 6 height 6
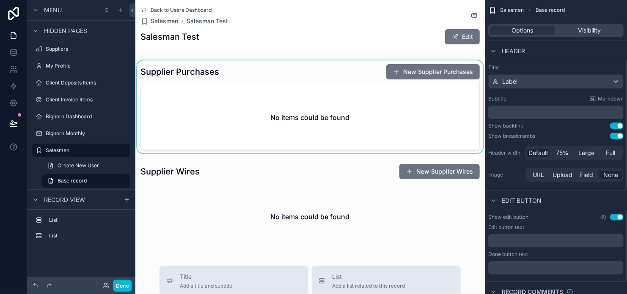
click at [226, 98] on div "scrollable content" at bounding box center [309, 106] width 349 height 93
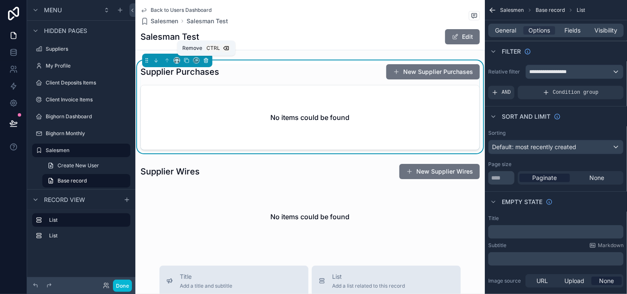
click at [205, 62] on icon "scrollable content" at bounding box center [206, 61] width 6 height 6
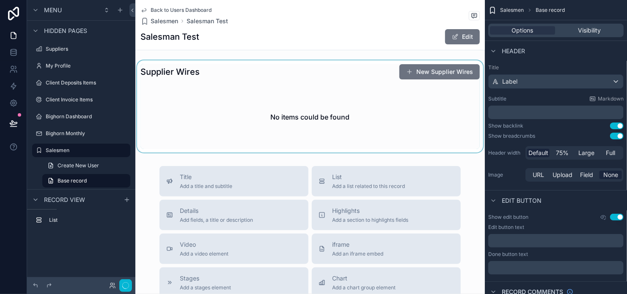
click at [219, 91] on div "scrollable content" at bounding box center [309, 106] width 349 height 92
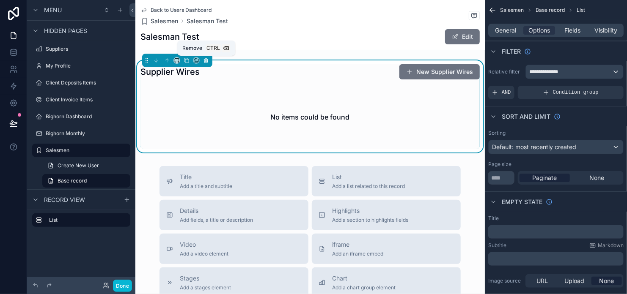
click at [203, 58] on icon "scrollable content" at bounding box center [206, 61] width 6 height 6
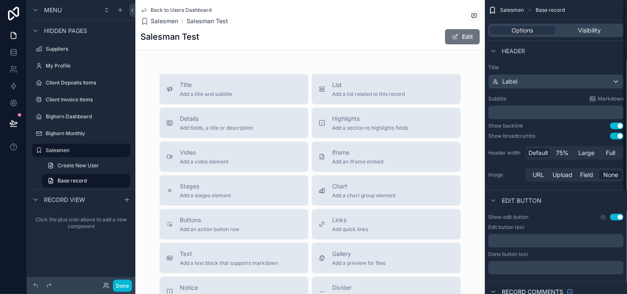
click at [616, 129] on button "Use setting" at bounding box center [617, 126] width 14 height 7
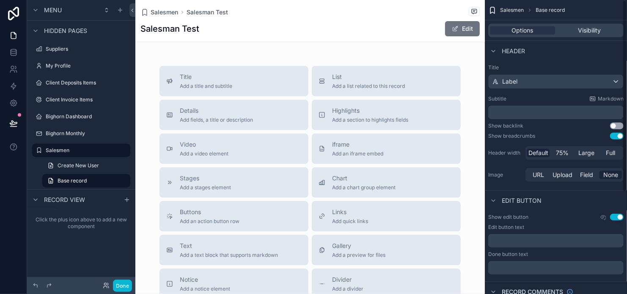
click at [616, 126] on button "Use setting" at bounding box center [617, 126] width 14 height 7
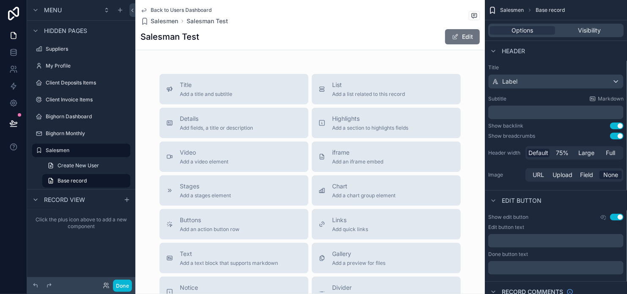
click at [617, 127] on button "Use setting" at bounding box center [617, 126] width 14 height 7
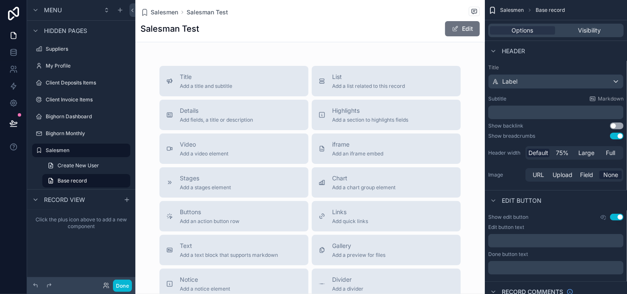
click at [620, 132] on div "Title Label Subtitle Markdown ﻿ Show backlink Use setting Show breadcrumbs Use …" at bounding box center [556, 124] width 142 height 126
click at [620, 137] on button "Use setting" at bounding box center [617, 136] width 14 height 7
click at [618, 217] on button "Use setting" at bounding box center [617, 217] width 14 height 7
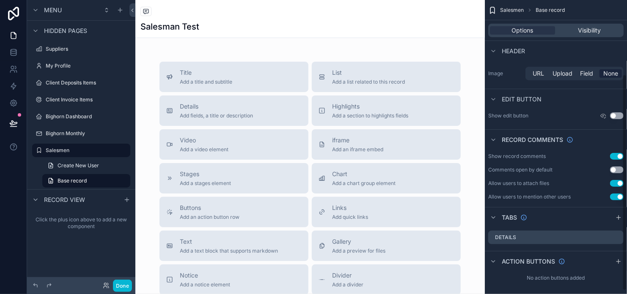
click at [618, 155] on button "Use setting" at bounding box center [617, 156] width 14 height 7
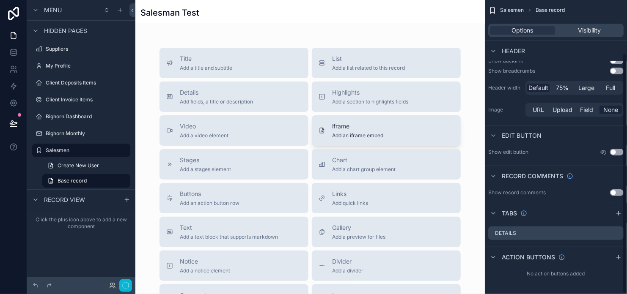
scroll to position [65, 0]
click at [336, 93] on span "Highlights" at bounding box center [370, 92] width 76 height 8
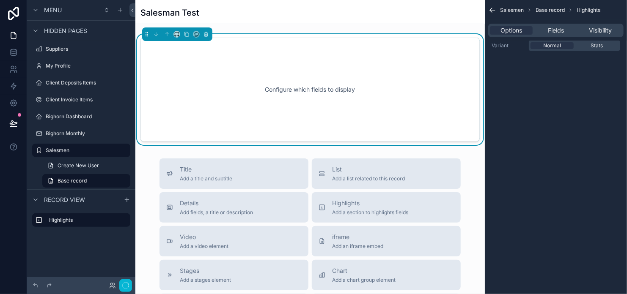
scroll to position [0, 0]
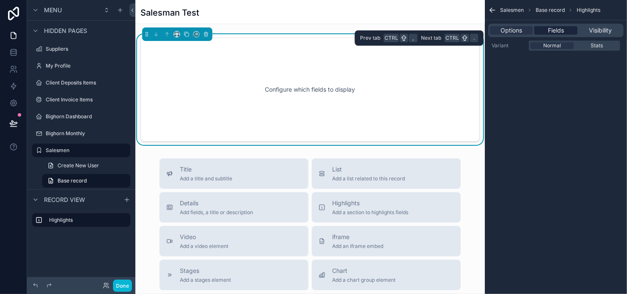
click at [545, 32] on div "Fields" at bounding box center [555, 30] width 43 height 8
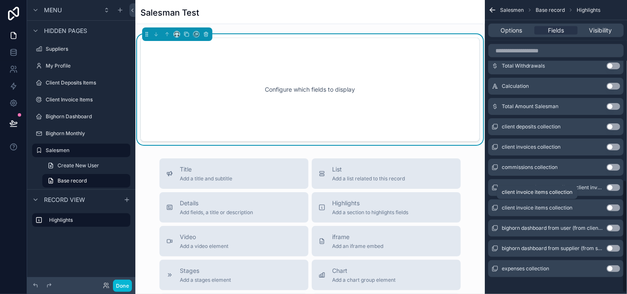
scroll to position [472, 0]
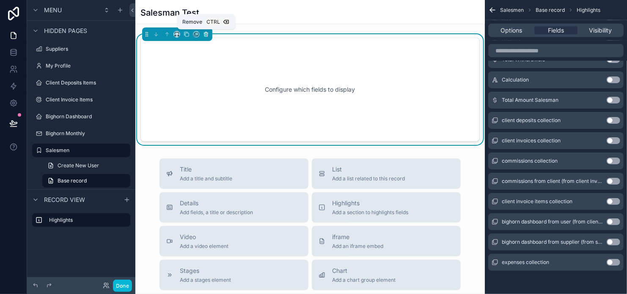
click at [209, 33] on button "scrollable content" at bounding box center [205, 34] width 9 height 9
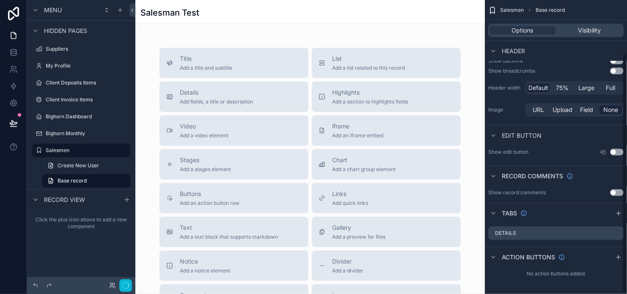
scroll to position [65, 0]
click at [355, 62] on span "List" at bounding box center [368, 59] width 73 height 8
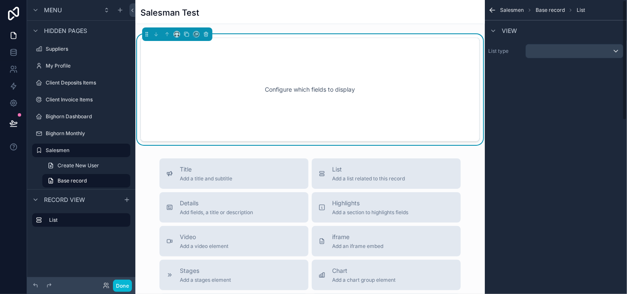
scroll to position [0, 0]
click at [573, 50] on div "scrollable content" at bounding box center [574, 51] width 97 height 14
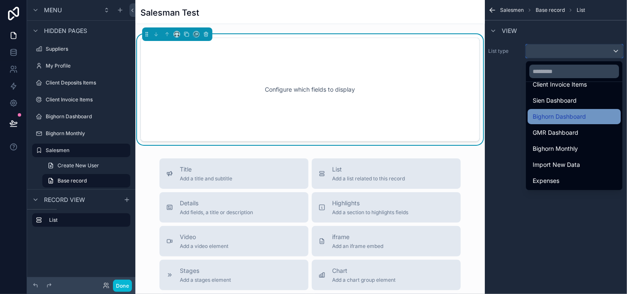
scroll to position [140, 0]
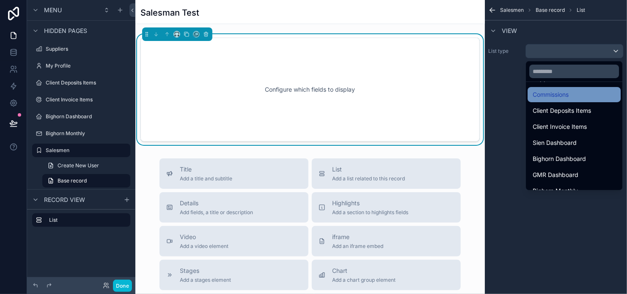
click at [557, 96] on span "Commissions" at bounding box center [551, 95] width 36 height 10
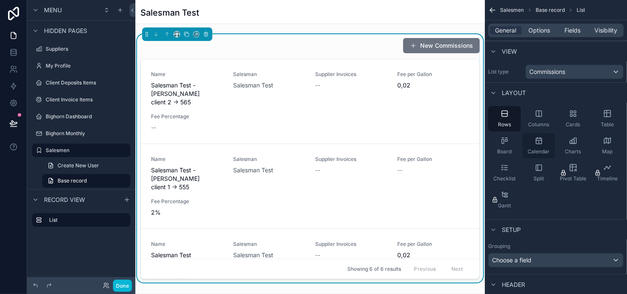
scroll to position [127, 0]
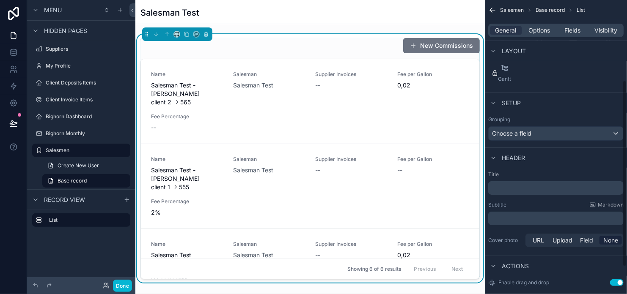
click at [532, 185] on p "﻿" at bounding box center [556, 188] width 130 height 8
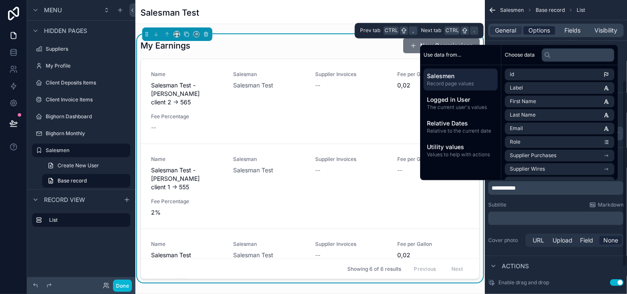
click at [543, 29] on span "Options" at bounding box center [539, 30] width 22 height 8
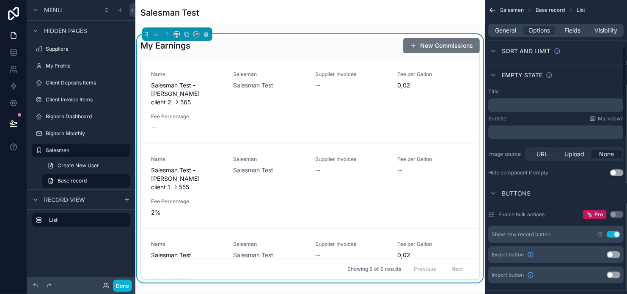
scroll to position [211, 0]
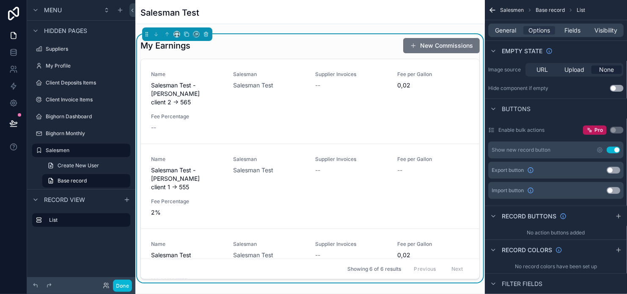
click at [619, 149] on button "Use setting" at bounding box center [614, 150] width 14 height 7
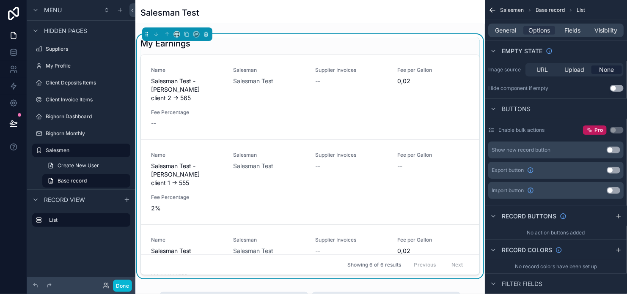
scroll to position [0, 0]
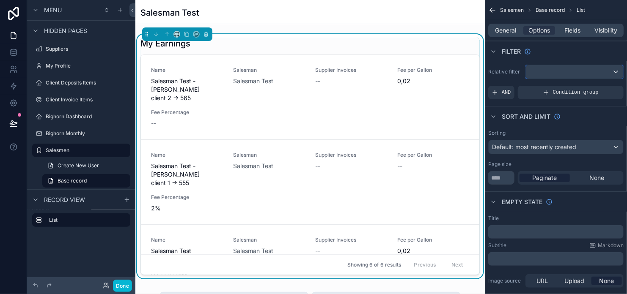
click at [580, 71] on div "scrollable content" at bounding box center [574, 72] width 97 height 14
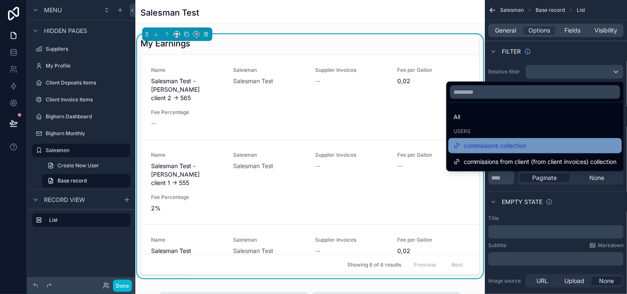
click at [580, 144] on div "commissions collection" at bounding box center [534, 146] width 163 height 10
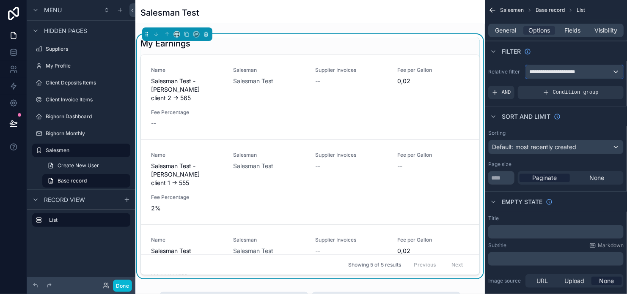
click at [578, 73] on span "**********" at bounding box center [557, 72] width 56 height 7
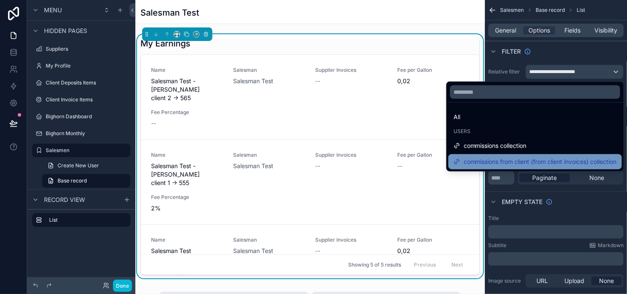
click at [582, 163] on span "commissions from client (from client invoices) collection" at bounding box center [540, 162] width 153 height 10
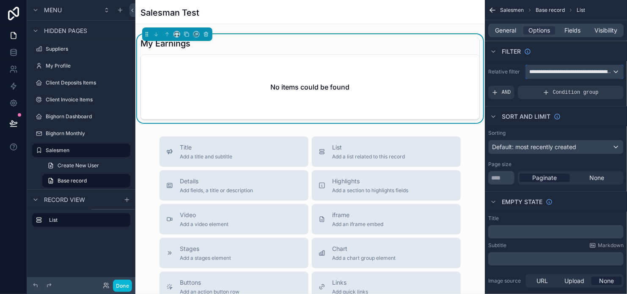
click at [609, 69] on span "**********" at bounding box center [570, 72] width 83 height 7
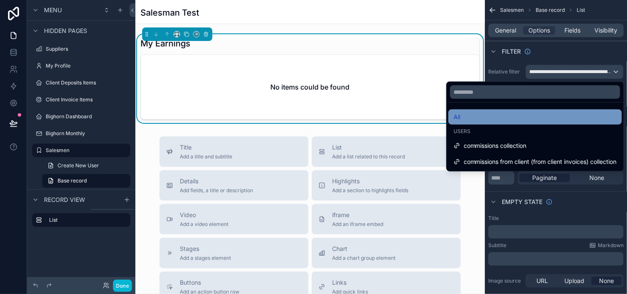
click at [548, 121] on div "All" at bounding box center [534, 117] width 163 height 10
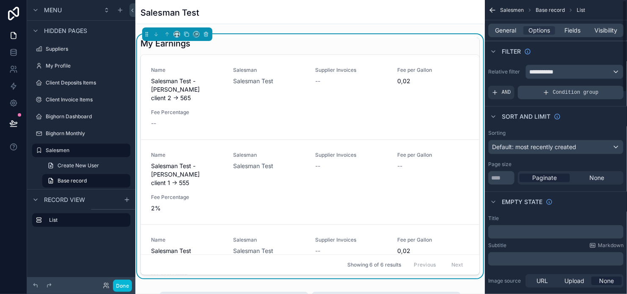
click at [546, 91] on icon "scrollable content" at bounding box center [546, 92] width 7 height 7
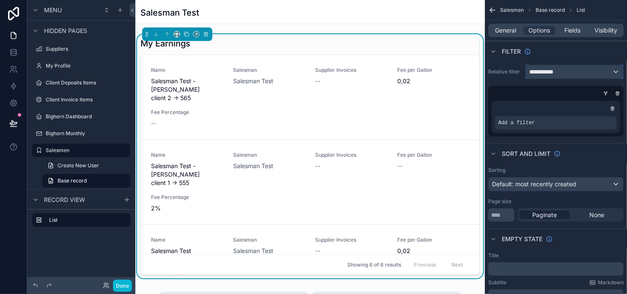
click at [571, 72] on div "**********" at bounding box center [574, 72] width 97 height 14
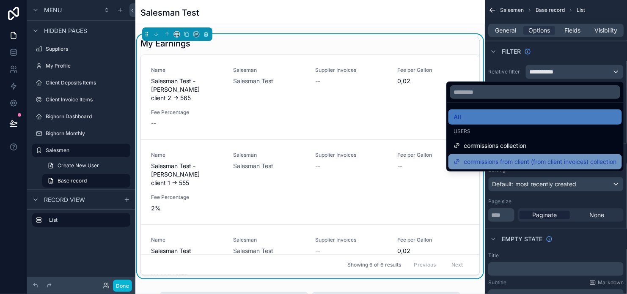
click at [560, 157] on span "commissions from client (from client invoices) collection" at bounding box center [540, 162] width 153 height 10
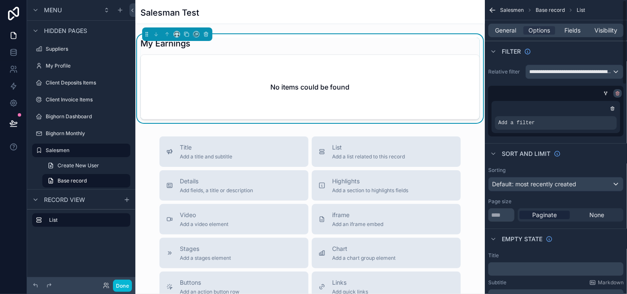
click at [618, 95] on icon "scrollable content" at bounding box center [617, 94] width 3 height 3
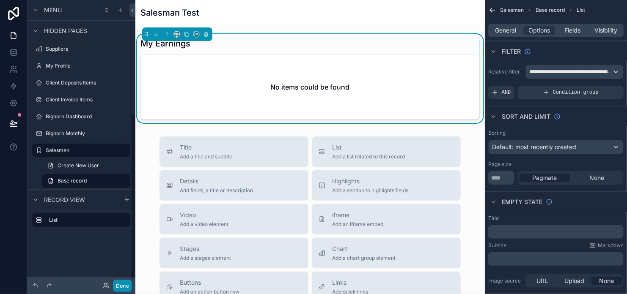
click at [128, 282] on button "Done" at bounding box center [122, 286] width 19 height 12
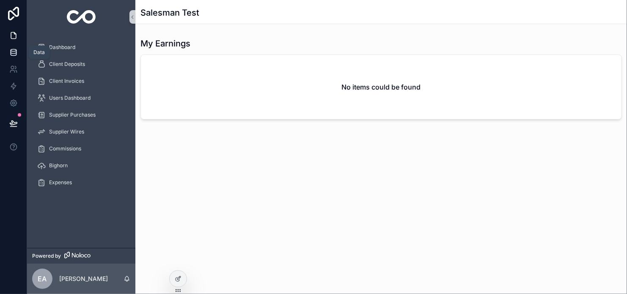
click at [15, 56] on icon at bounding box center [13, 52] width 8 height 8
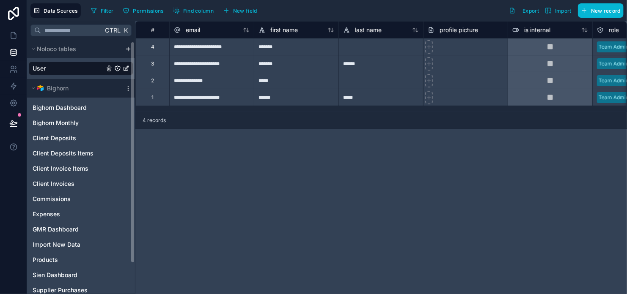
scroll to position [37, 0]
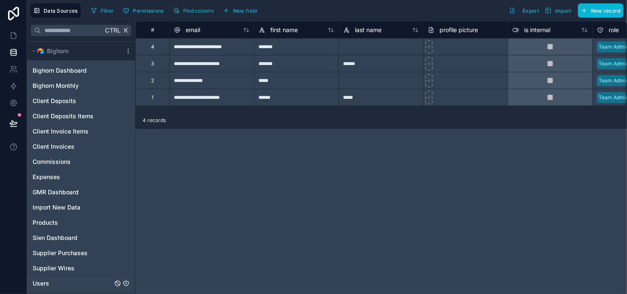
click at [54, 283] on div "Users" at bounding box center [81, 284] width 104 height 14
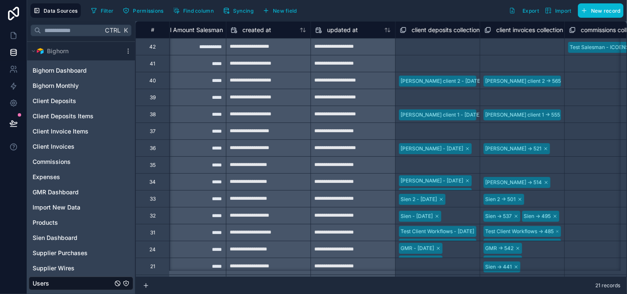
scroll to position [0, 1732]
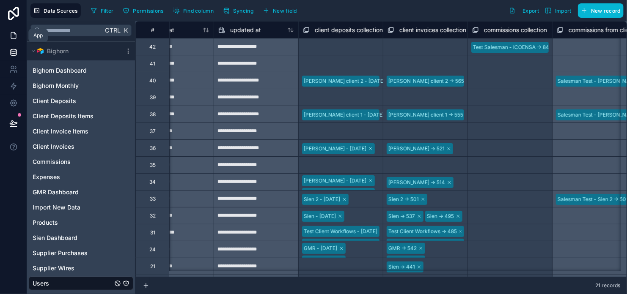
click at [16, 35] on icon at bounding box center [13, 36] width 5 height 6
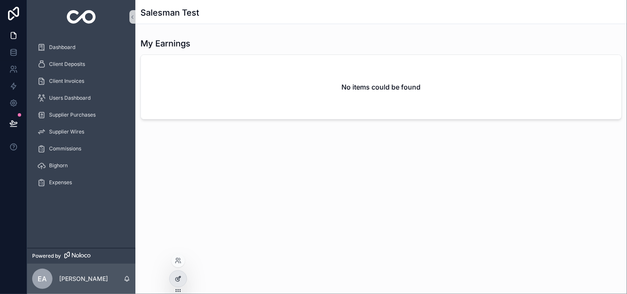
click at [178, 278] on icon at bounding box center [178, 279] width 7 height 7
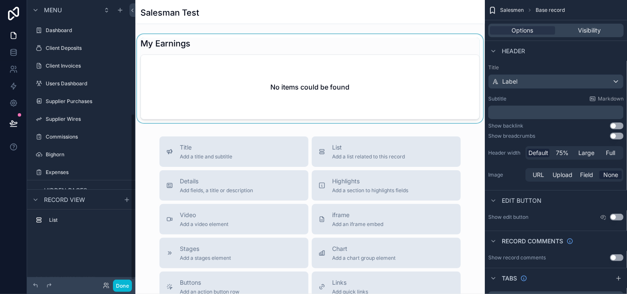
scroll to position [195, 0]
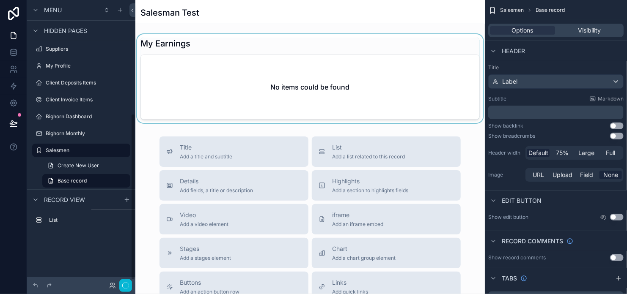
click at [310, 81] on div "scrollable content" at bounding box center [309, 78] width 349 height 89
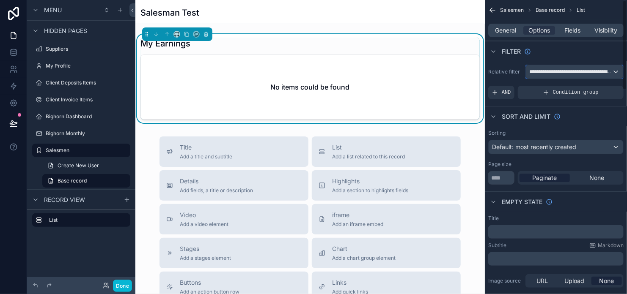
click at [539, 75] on div "**********" at bounding box center [574, 72] width 97 height 14
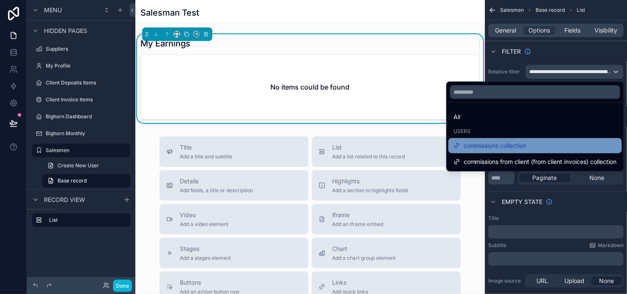
click at [524, 142] on span "commissions collection" at bounding box center [495, 146] width 63 height 10
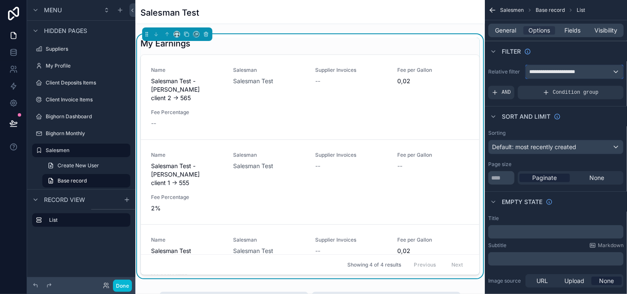
click at [546, 73] on span "**********" at bounding box center [557, 72] width 56 height 7
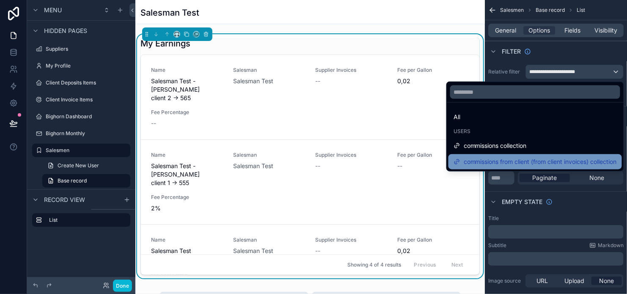
click at [533, 157] on span "commissions from client (from client invoices) collection" at bounding box center [540, 162] width 153 height 10
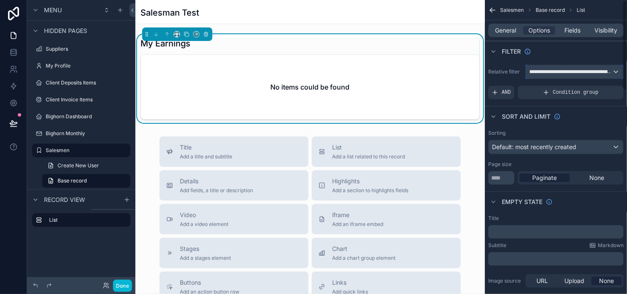
click at [563, 75] on span "**********" at bounding box center [570, 72] width 83 height 7
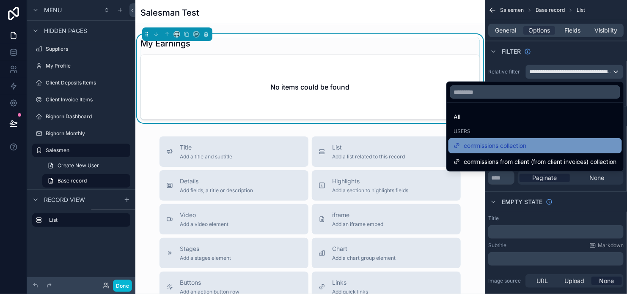
click at [536, 149] on div "commissions collection" at bounding box center [534, 146] width 163 height 10
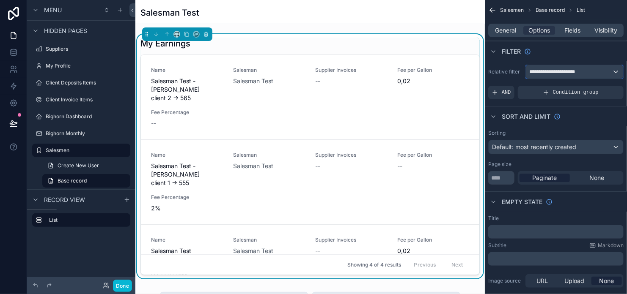
click at [571, 73] on span "**********" at bounding box center [557, 72] width 56 height 7
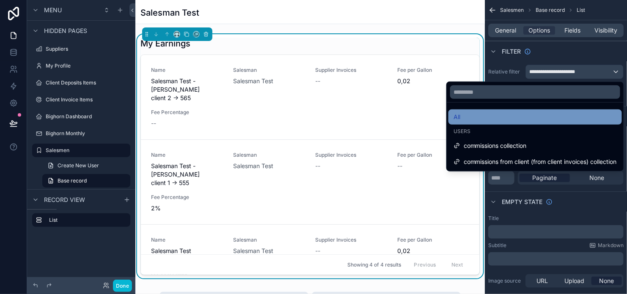
click at [553, 114] on div "All" at bounding box center [534, 117] width 163 height 10
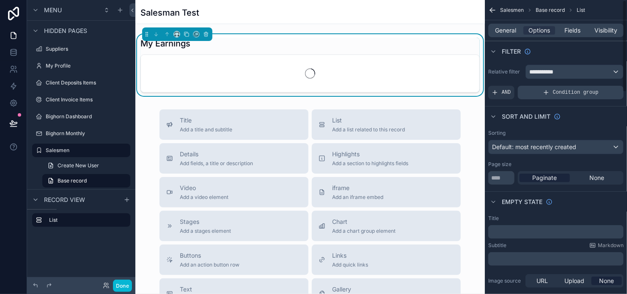
click at [549, 89] on icon "scrollable content" at bounding box center [546, 92] width 7 height 7
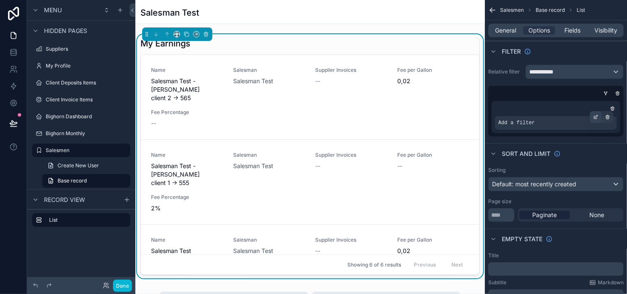
click at [592, 119] on div "scrollable content" at bounding box center [596, 117] width 12 height 12
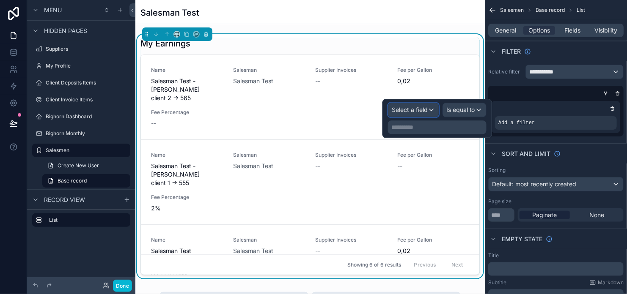
click at [409, 107] on span "Select a field" at bounding box center [410, 109] width 36 height 7
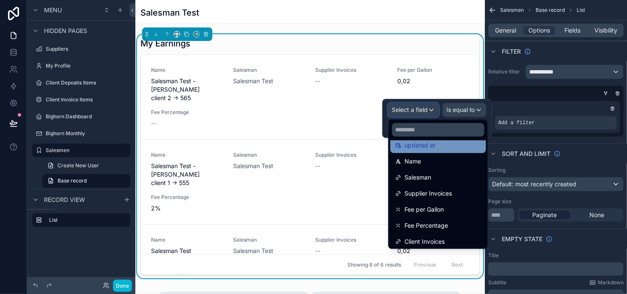
scroll to position [30, 0]
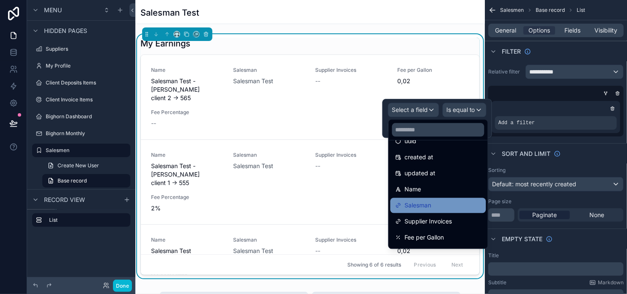
click at [442, 205] on div "Salesman" at bounding box center [437, 205] width 85 height 10
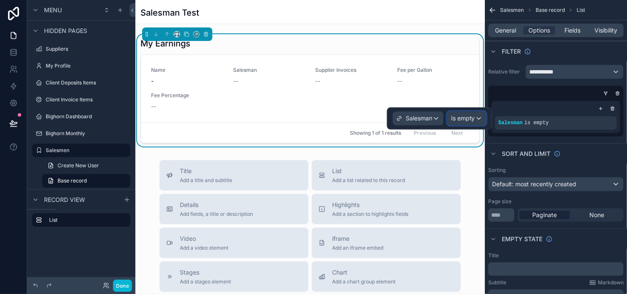
click at [465, 119] on span "Is empty" at bounding box center [463, 118] width 24 height 8
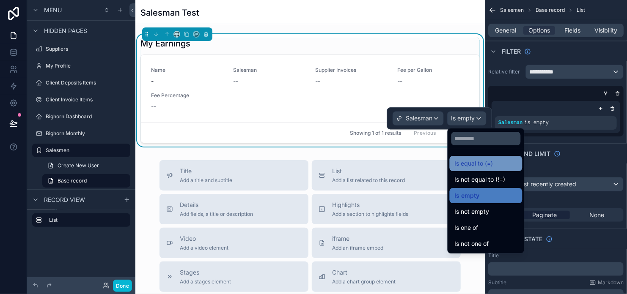
click at [477, 164] on span "Is equal to (=)" at bounding box center [474, 164] width 38 height 10
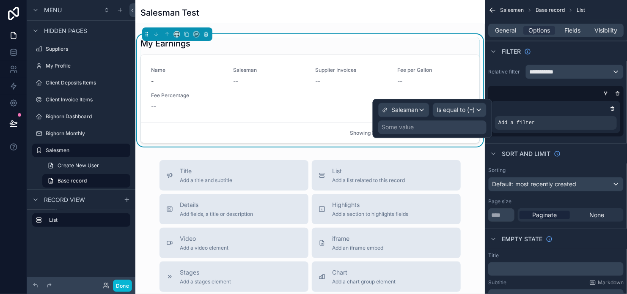
click at [407, 130] on div "Some value" at bounding box center [398, 127] width 32 height 8
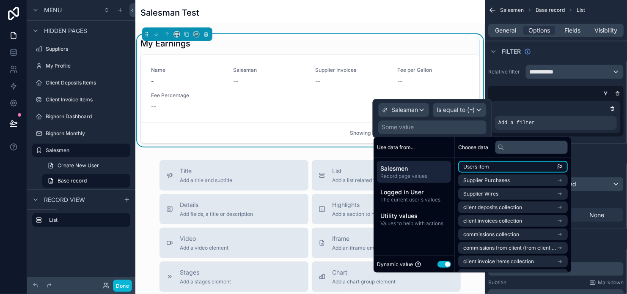
click at [489, 170] on span "Users item" at bounding box center [476, 167] width 26 height 7
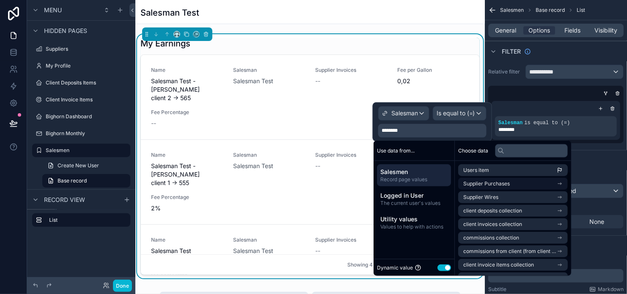
scroll to position [39, 0]
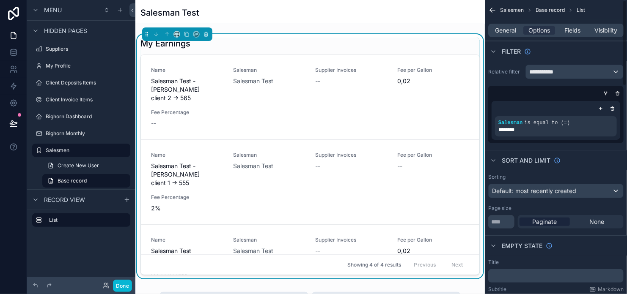
click at [586, 171] on div "Sorting Default: most recently created Page size ** Paginate None" at bounding box center [556, 201] width 142 height 62
click at [605, 115] on icon "scrollable content" at bounding box center [607, 117] width 5 height 5
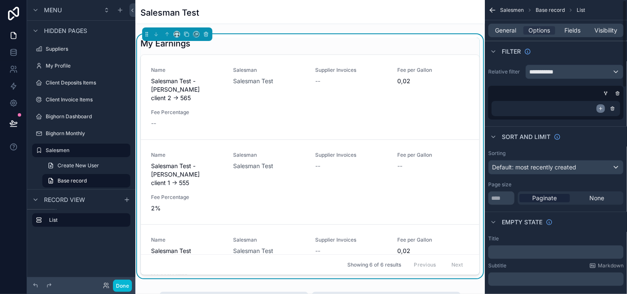
click at [598, 109] on icon "scrollable content" at bounding box center [600, 108] width 5 height 5
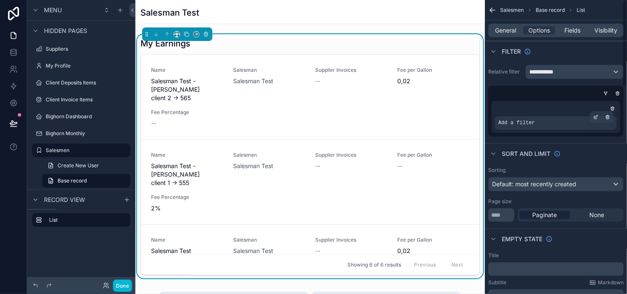
click at [522, 126] on span "Add a filter" at bounding box center [516, 123] width 36 height 7
click at [593, 117] on icon "scrollable content" at bounding box center [595, 117] width 5 height 5
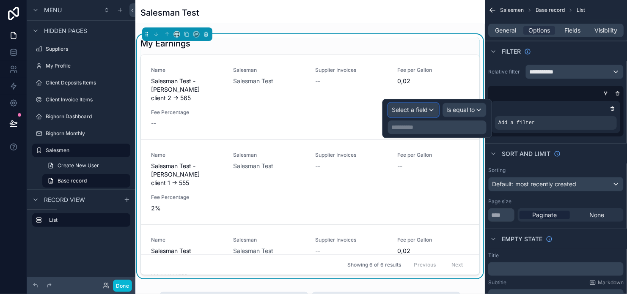
click at [420, 105] on div "Select a field" at bounding box center [413, 110] width 50 height 14
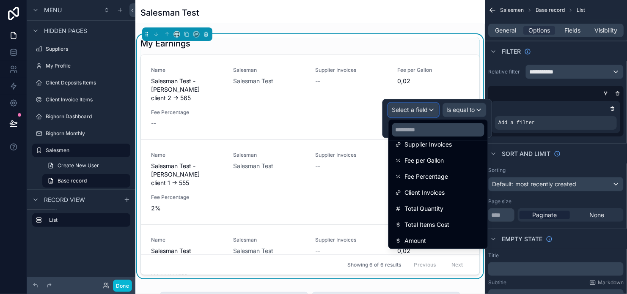
scroll to position [72, 0]
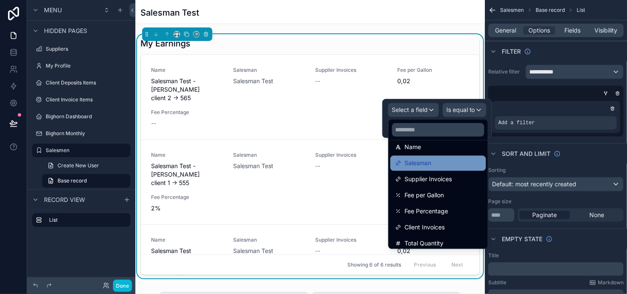
click at [414, 166] on span "Salesman" at bounding box center [418, 163] width 27 height 10
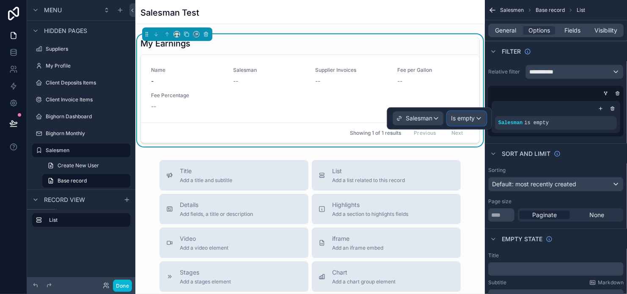
click at [467, 119] on span "Is empty" at bounding box center [463, 118] width 24 height 8
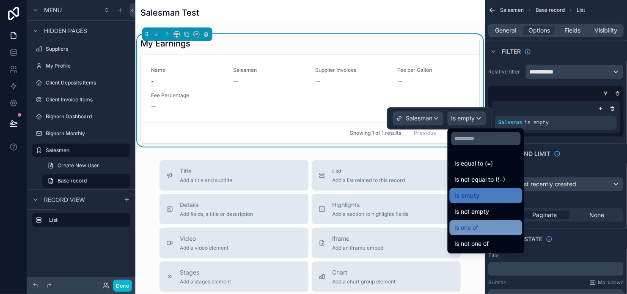
click at [489, 231] on div "Is one of" at bounding box center [486, 228] width 63 height 10
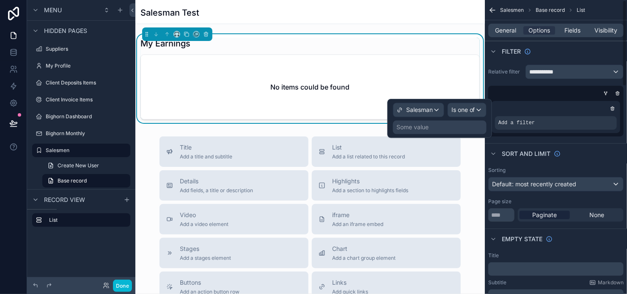
click at [410, 128] on div "Some value" at bounding box center [412, 127] width 32 height 8
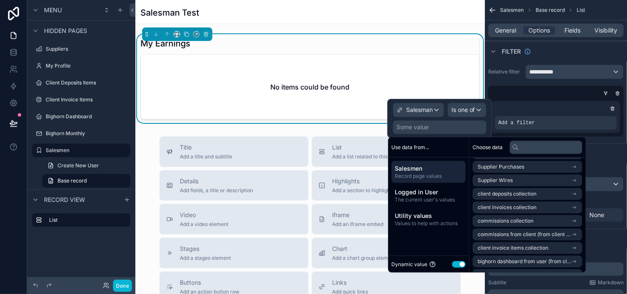
scroll to position [0, 0]
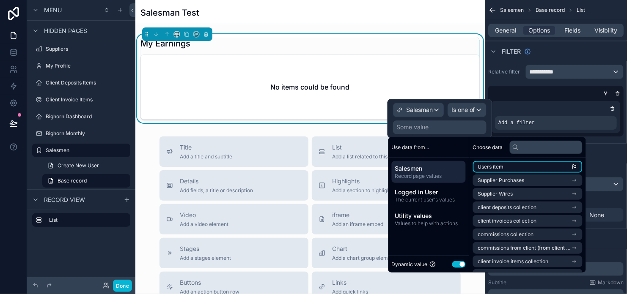
click at [530, 165] on li "Users item" at bounding box center [528, 167] width 110 height 12
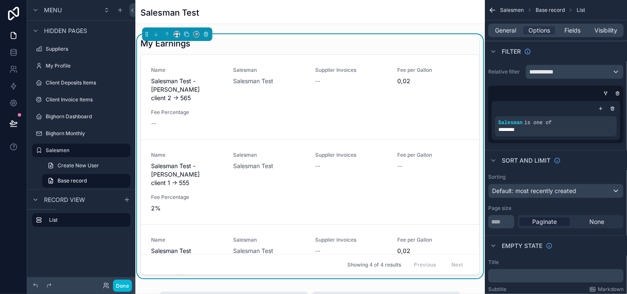
click at [507, 80] on div "**********" at bounding box center [556, 103] width 142 height 85
click at [124, 287] on button "Done" at bounding box center [122, 286] width 19 height 12
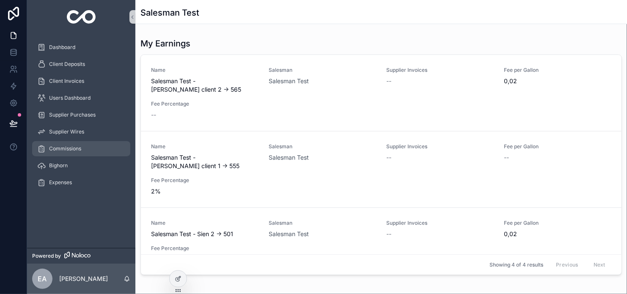
click at [75, 151] on span "Commissions" at bounding box center [65, 148] width 32 height 7
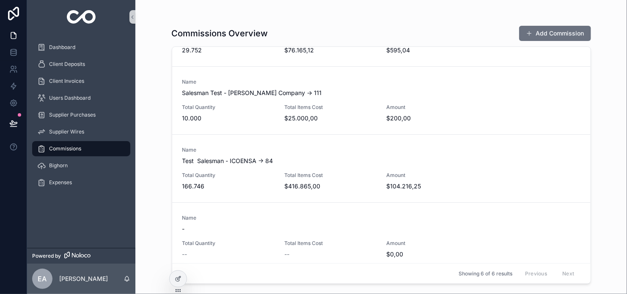
scroll to position [190, 0]
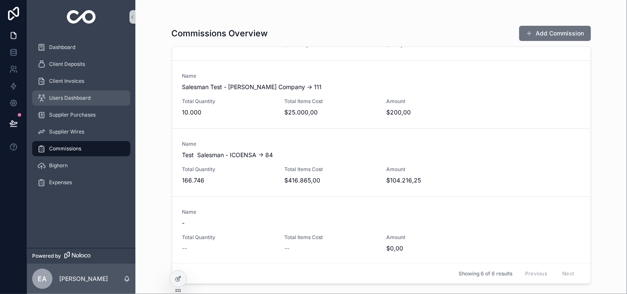
click at [69, 102] on div "Users Dashboard" at bounding box center [81, 98] width 88 height 14
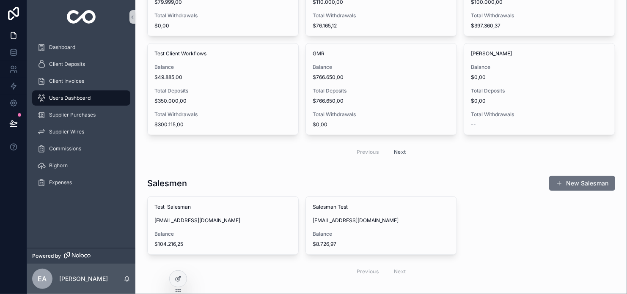
scroll to position [296, 0]
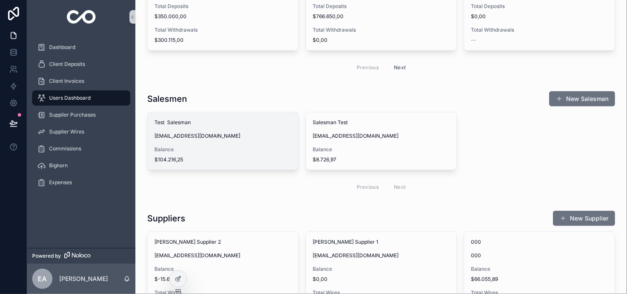
click at [201, 131] on div "Test Salesman sales@test.com Balance $104.216,25" at bounding box center [223, 142] width 151 height 58
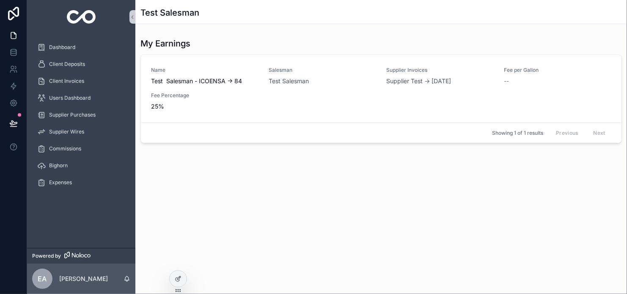
click at [70, 90] on div "Users Dashboard" at bounding box center [81, 98] width 108 height 17
click at [75, 95] on span "Users Dashboard" at bounding box center [69, 98] width 41 height 7
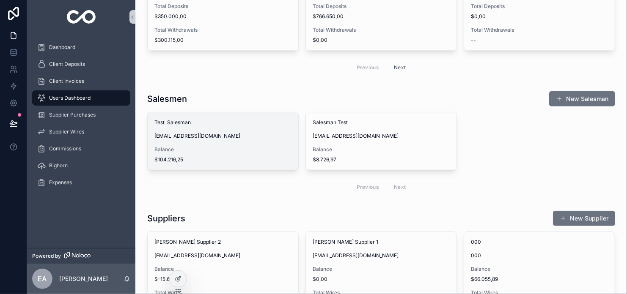
scroll to position [338, 0]
